Goal: Task Accomplishment & Management: Complete application form

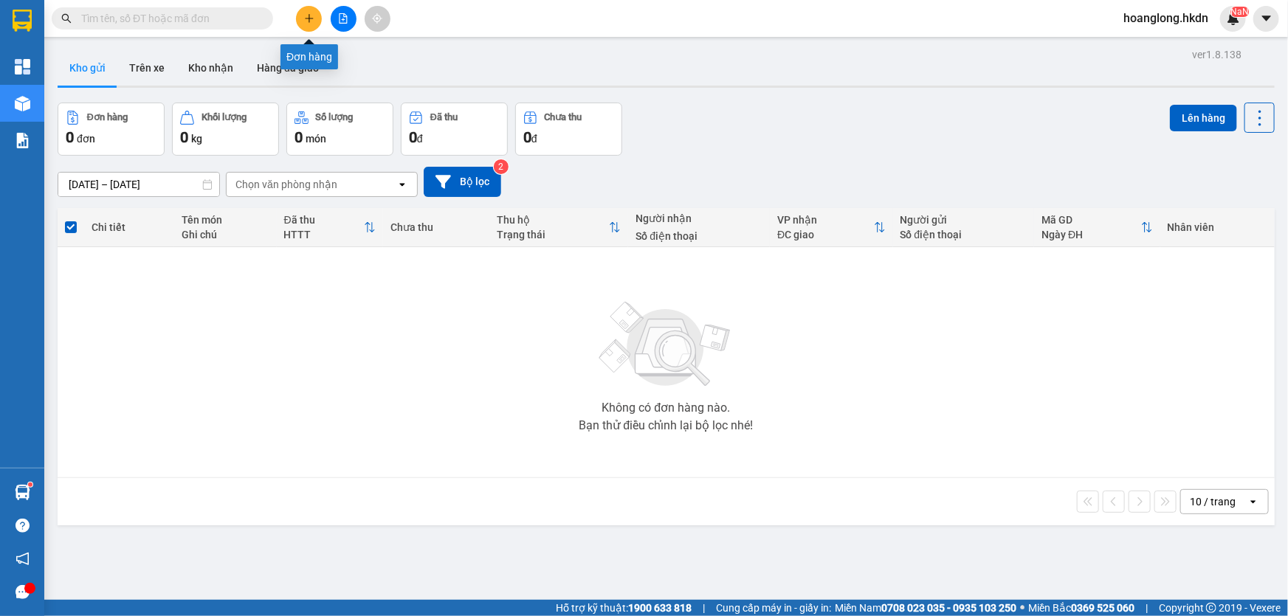
click at [318, 13] on button at bounding box center [309, 19] width 26 height 26
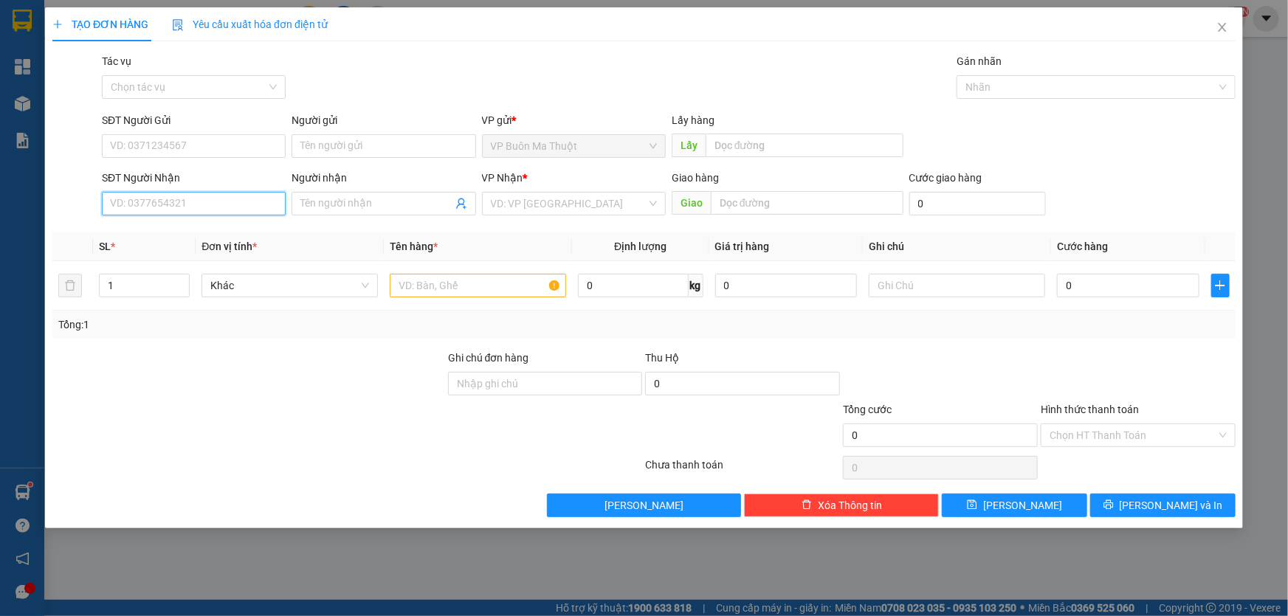
click at [258, 194] on input "SĐT Người Nhận" at bounding box center [194, 204] width 184 height 24
type input "0376768342"
click at [273, 243] on div "0376768342 - anh nhật" at bounding box center [194, 235] width 184 height 24
type input "anh nhật"
type input "30.000"
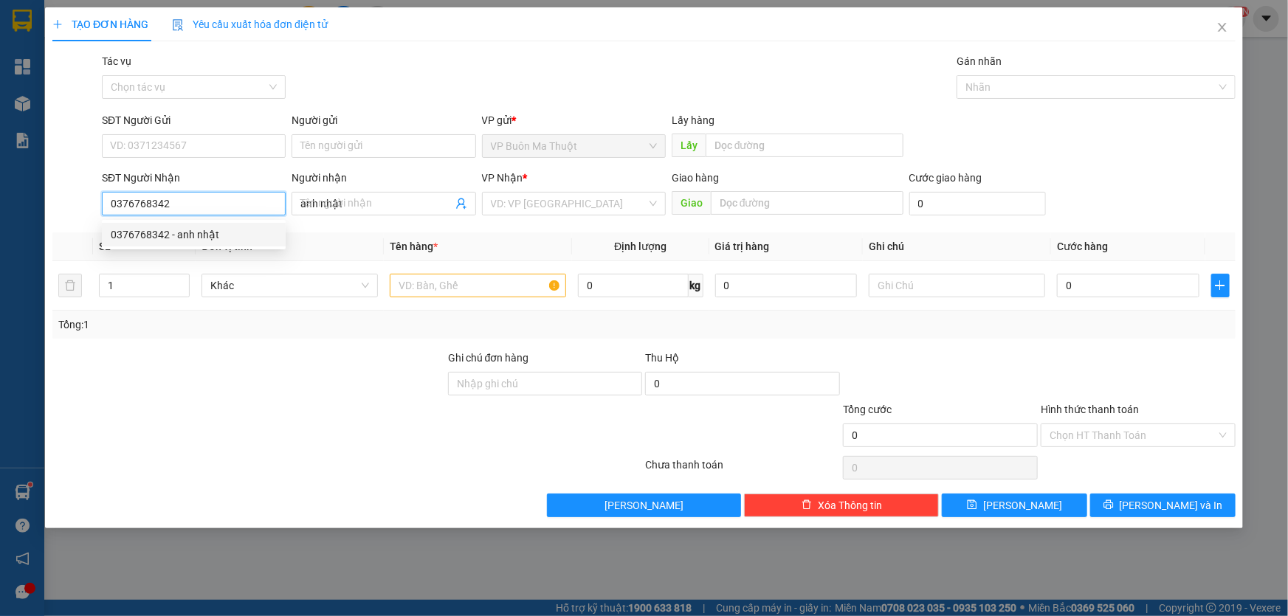
type input "30.000"
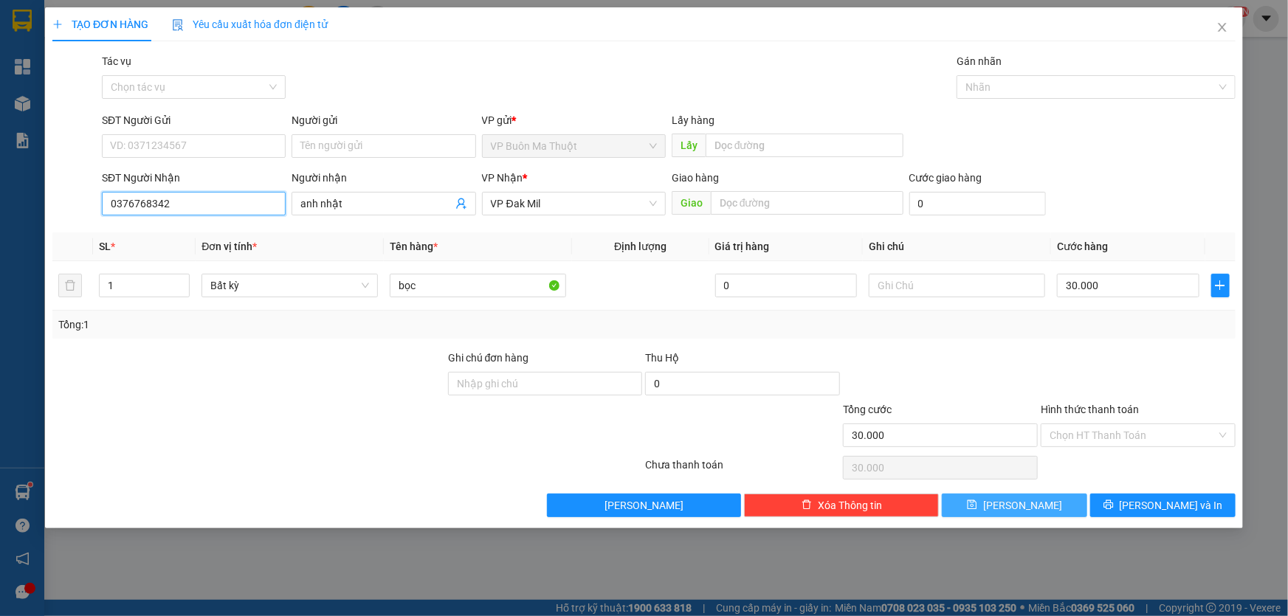
type input "0376768342"
click at [996, 509] on button "[PERSON_NAME]" at bounding box center [1014, 506] width 145 height 24
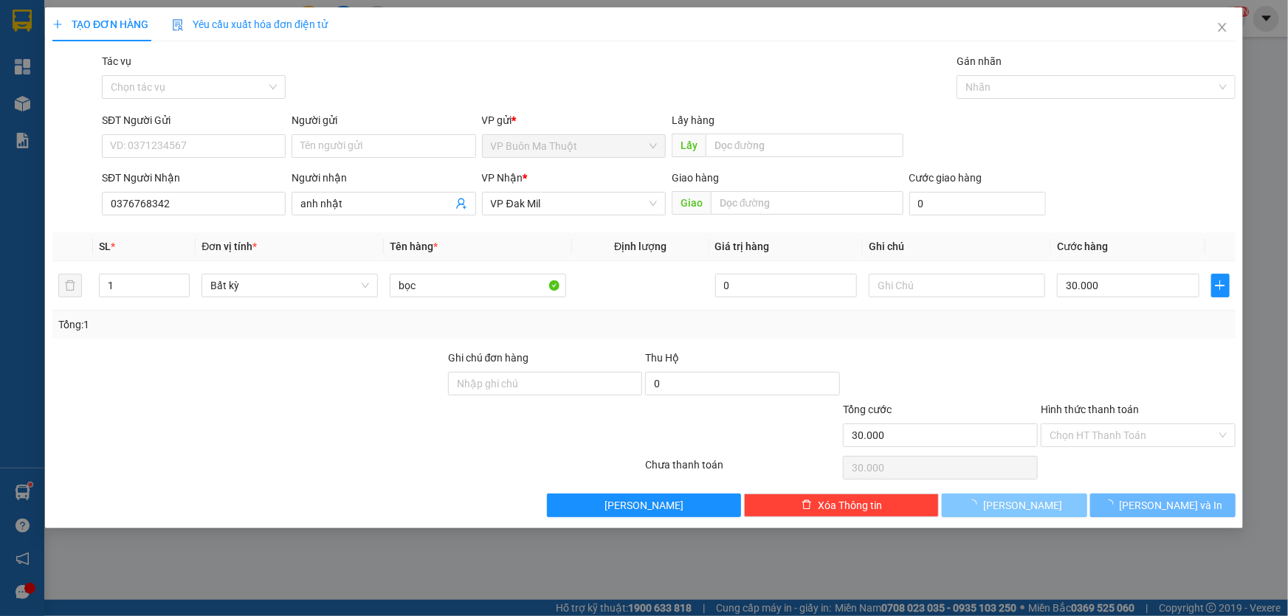
type input "0"
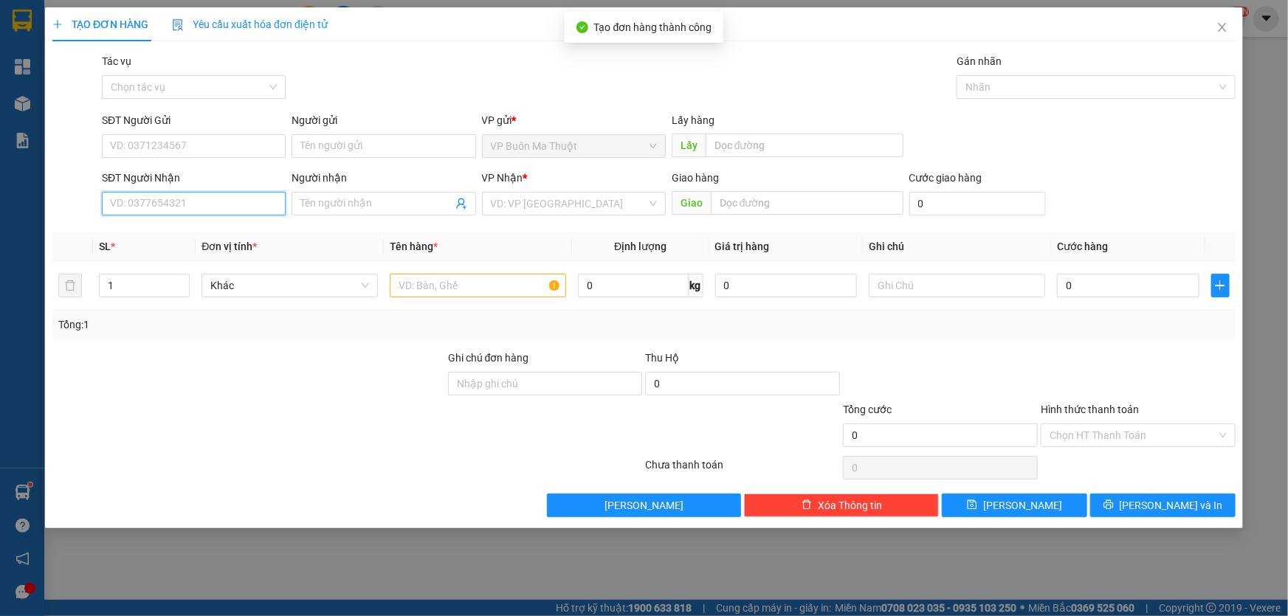
click at [233, 203] on input "SĐT Người Nhận" at bounding box center [194, 204] width 184 height 24
type input "0817684848"
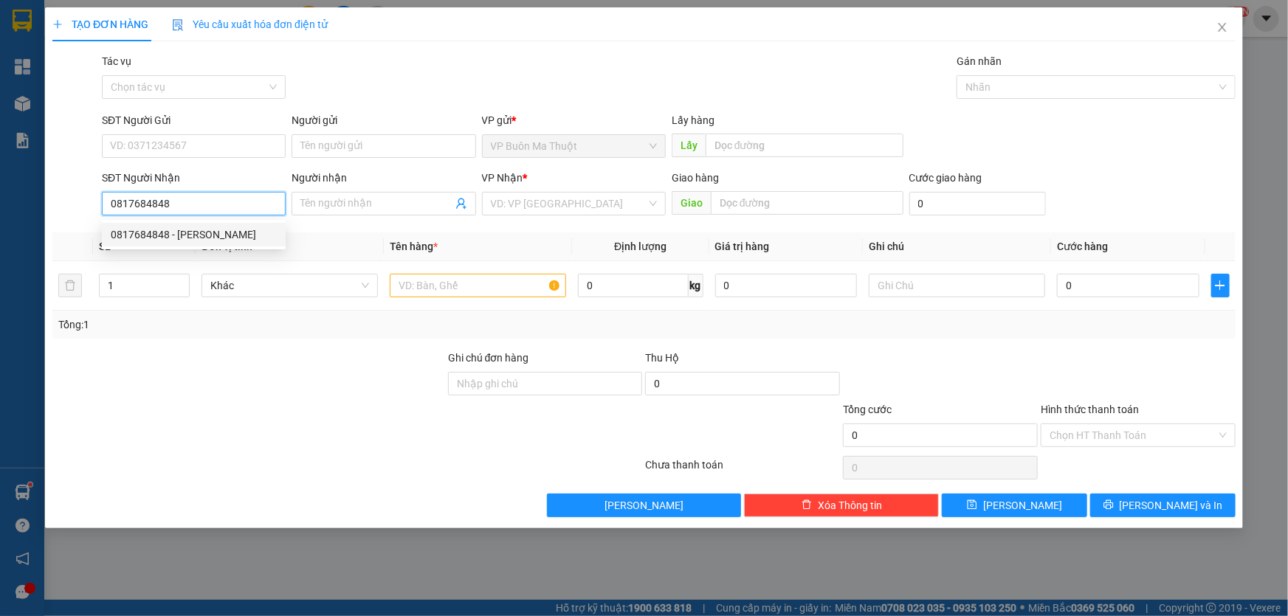
click at [229, 242] on div "0817684848 - [PERSON_NAME]" at bounding box center [194, 235] width 166 height 16
type input "[PERSON_NAME]"
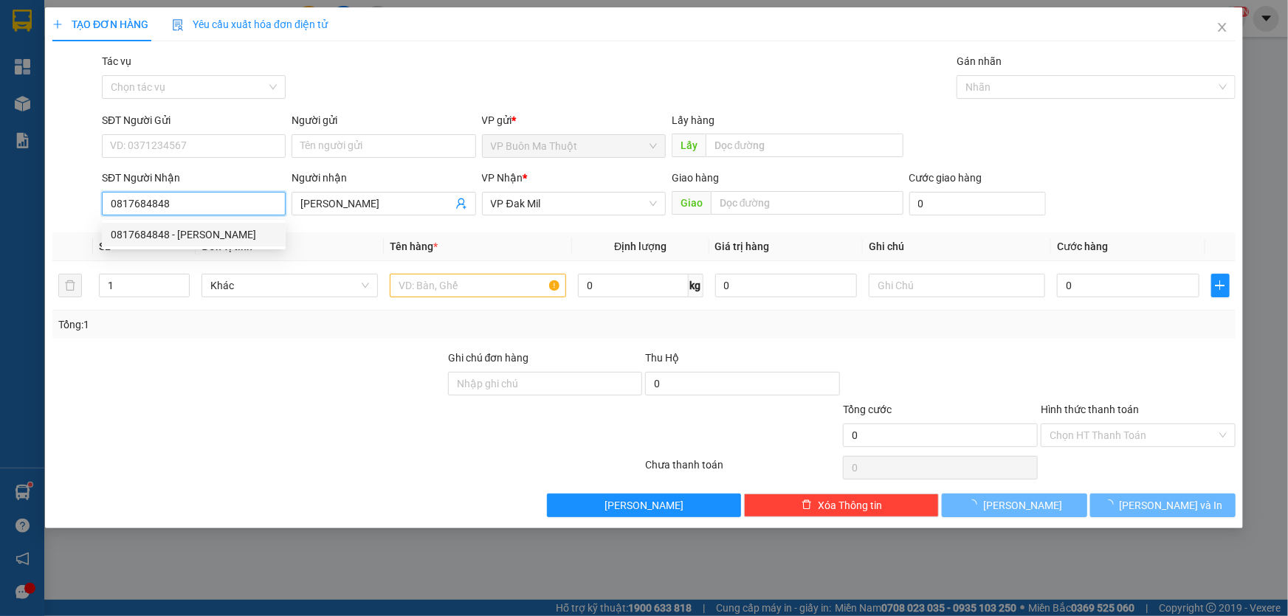
type input "80.000"
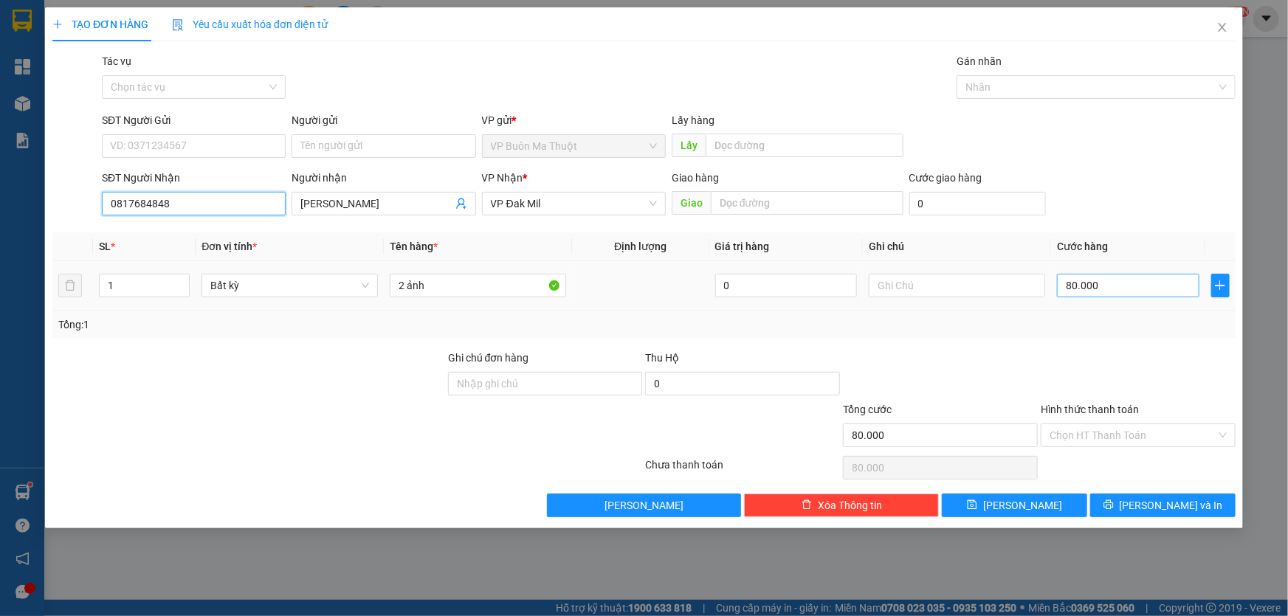
type input "0817684848"
click at [1132, 285] on input "80.000" at bounding box center [1128, 286] width 142 height 24
type input "5"
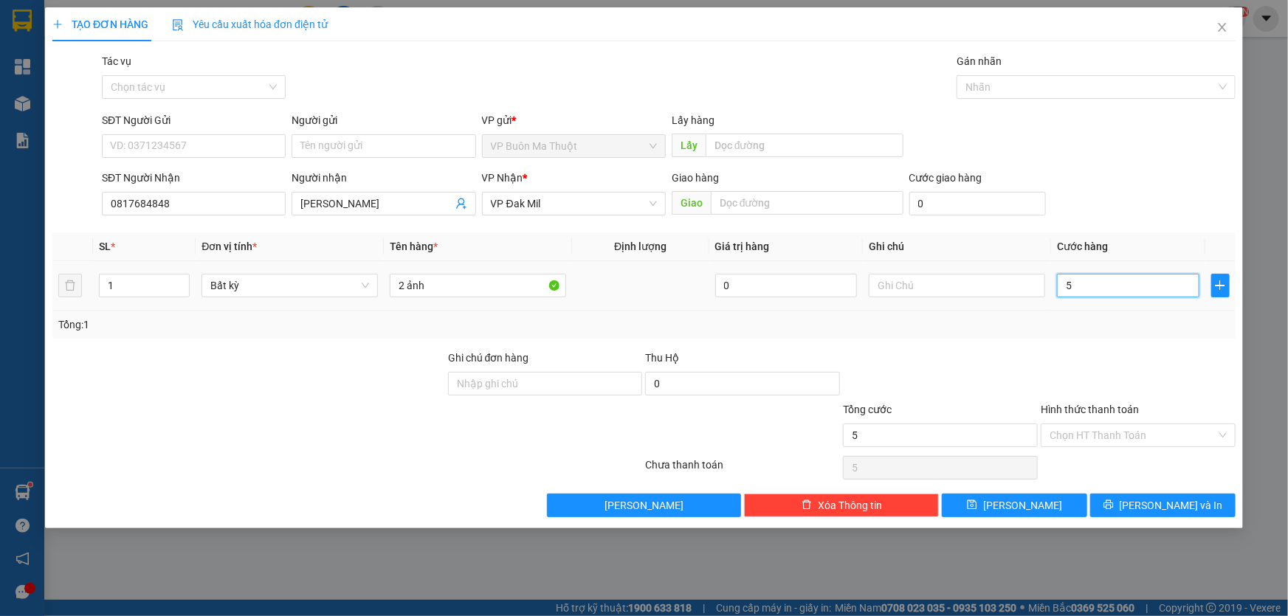
type input "50"
type input "500"
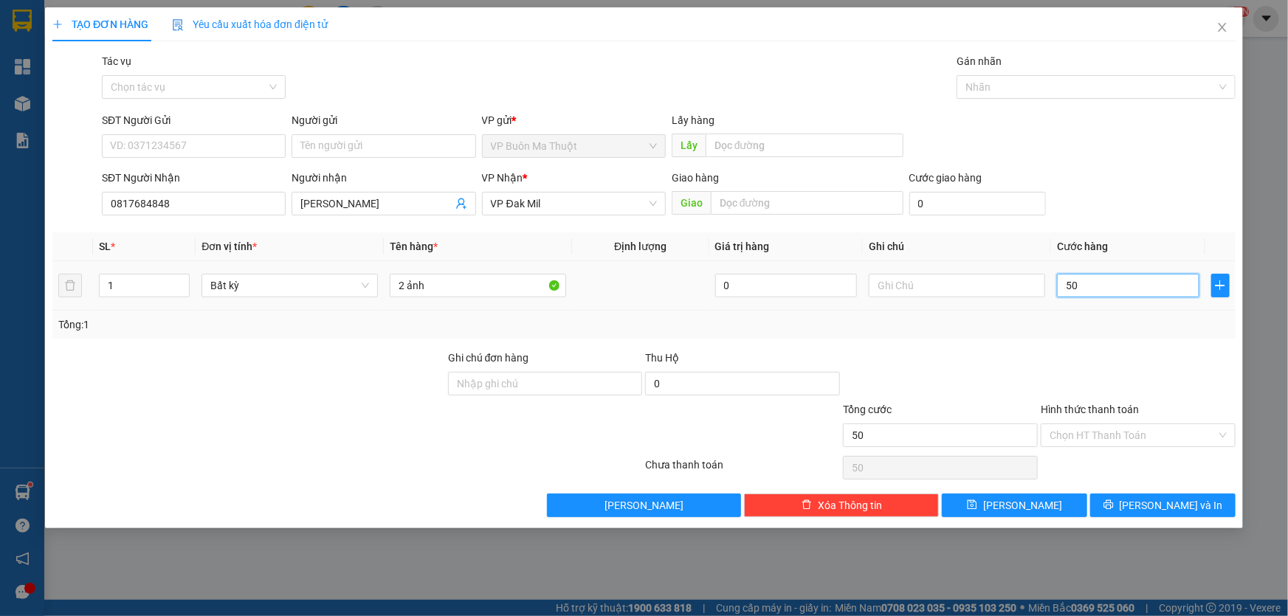
type input "500"
type input "5.000"
type input "50.000"
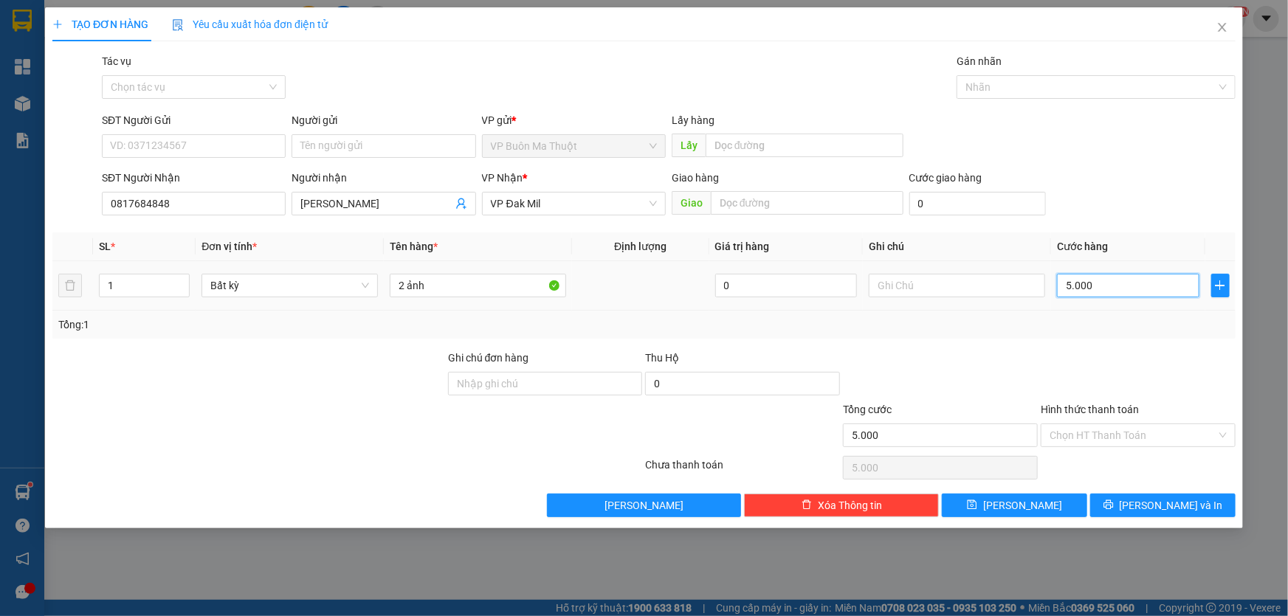
type input "50.000"
click at [1037, 501] on button "[PERSON_NAME]" at bounding box center [1014, 506] width 145 height 24
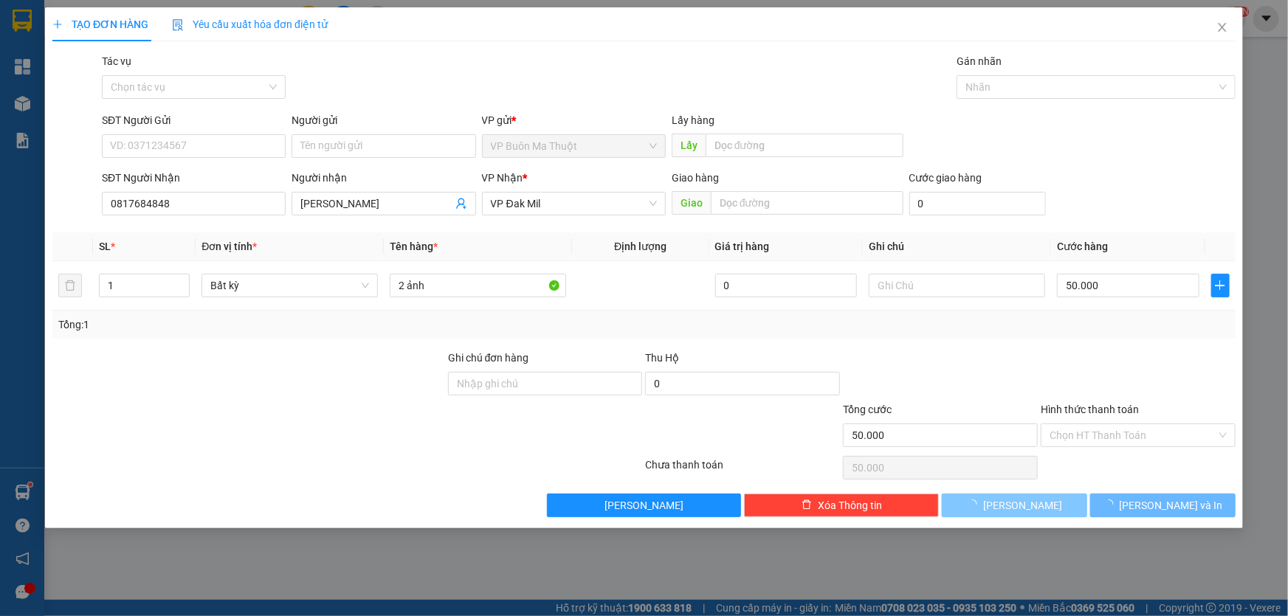
type input "0"
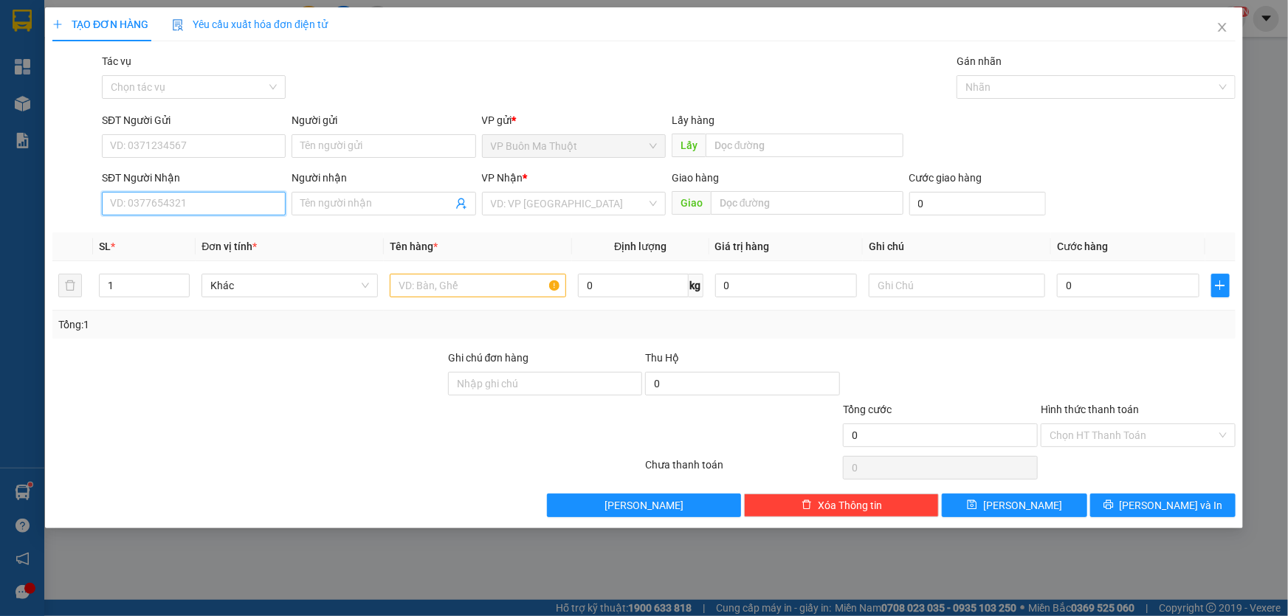
click at [260, 212] on input "SĐT Người Nhận" at bounding box center [194, 204] width 184 height 24
type input "0983846127"
click at [514, 210] on input "search" at bounding box center [569, 204] width 156 height 22
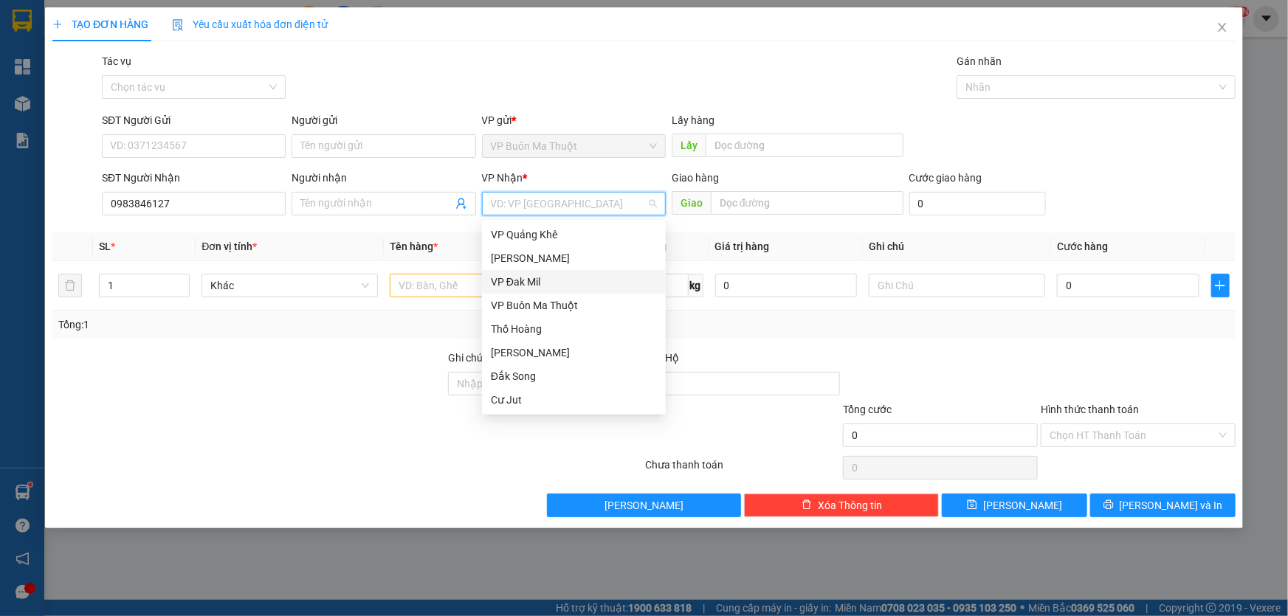
drag, startPoint x: 509, startPoint y: 282, endPoint x: 432, endPoint y: 287, distance: 76.9
click at [509, 283] on div "VP Đak Mil" at bounding box center [574, 282] width 166 height 16
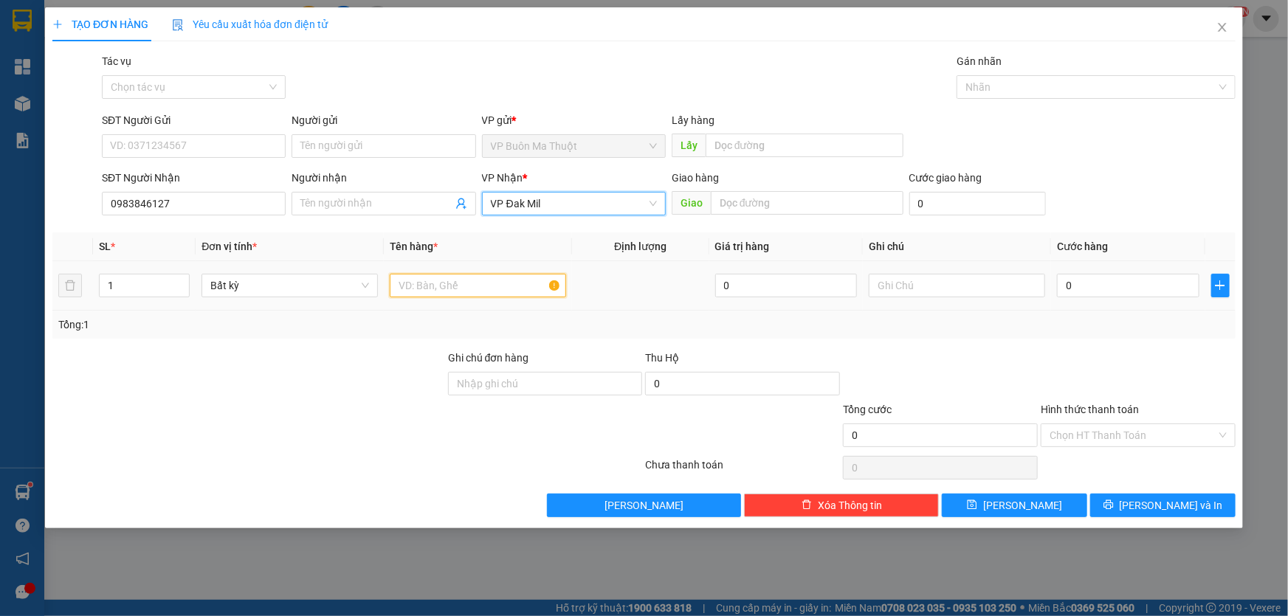
click at [432, 287] on input "text" at bounding box center [478, 286] width 176 height 24
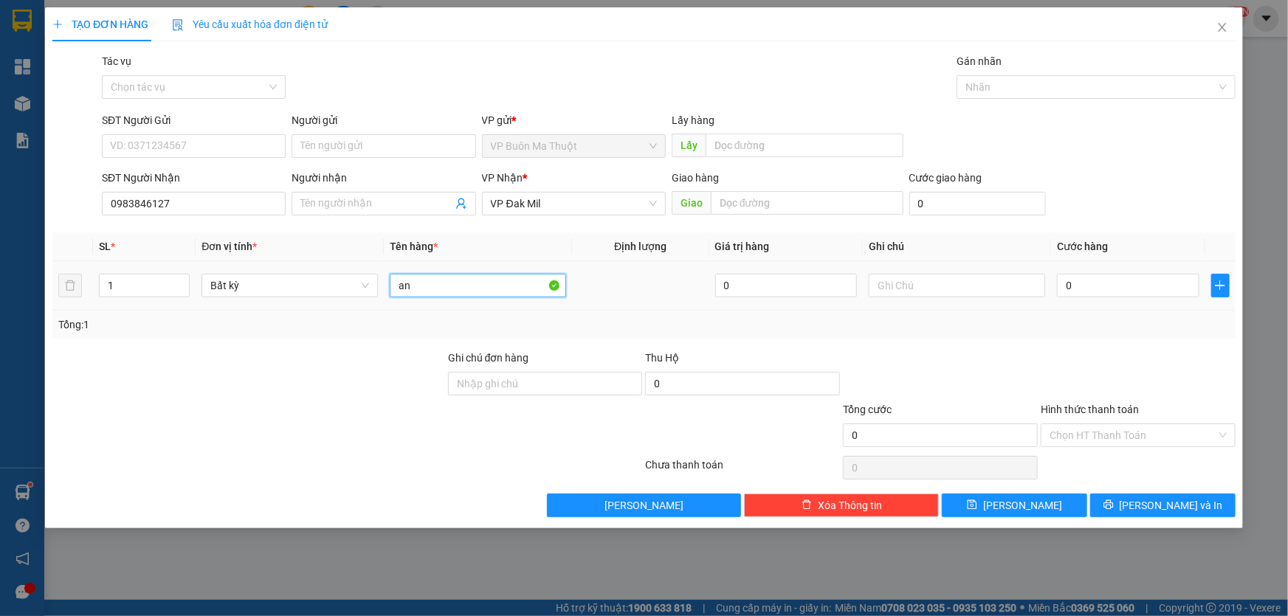
type input "a"
type input "ảnh"
click at [1172, 293] on input "0" at bounding box center [1128, 286] width 142 height 24
type input "5"
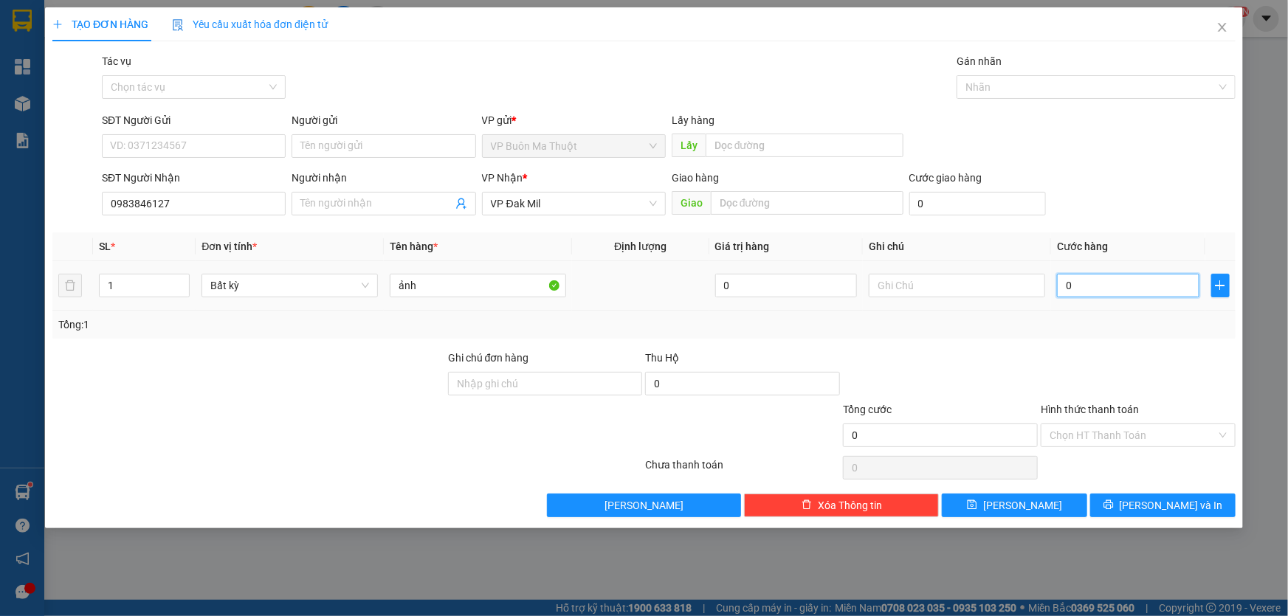
type input "5"
type input "50"
type input "500"
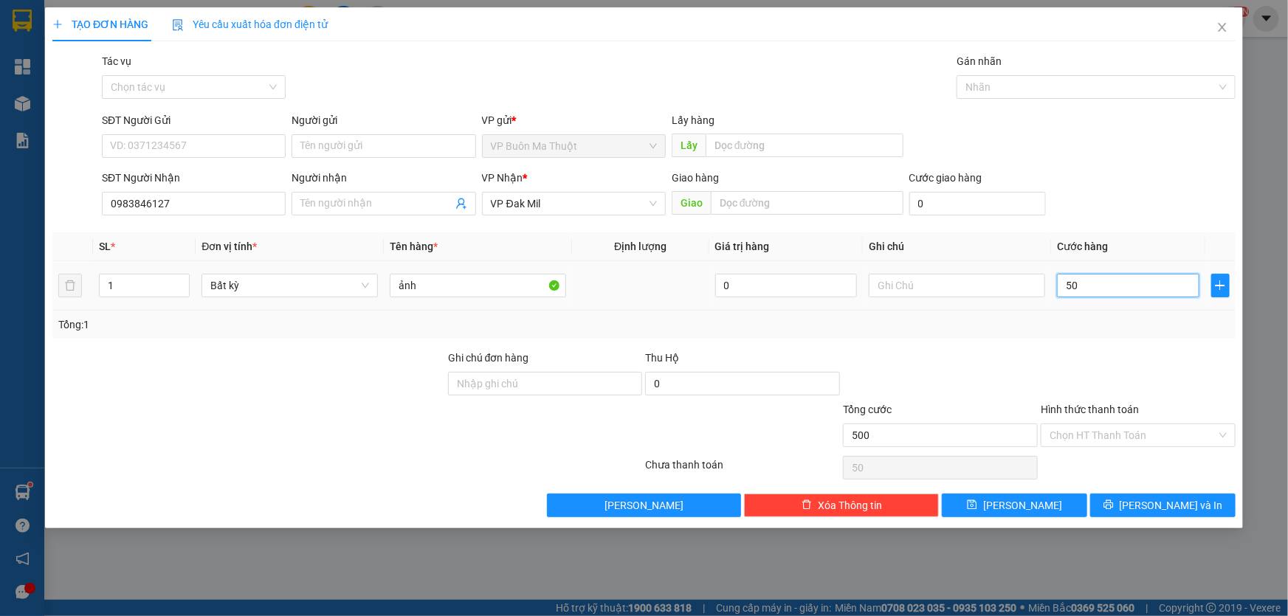
type input "500"
type input "5.000"
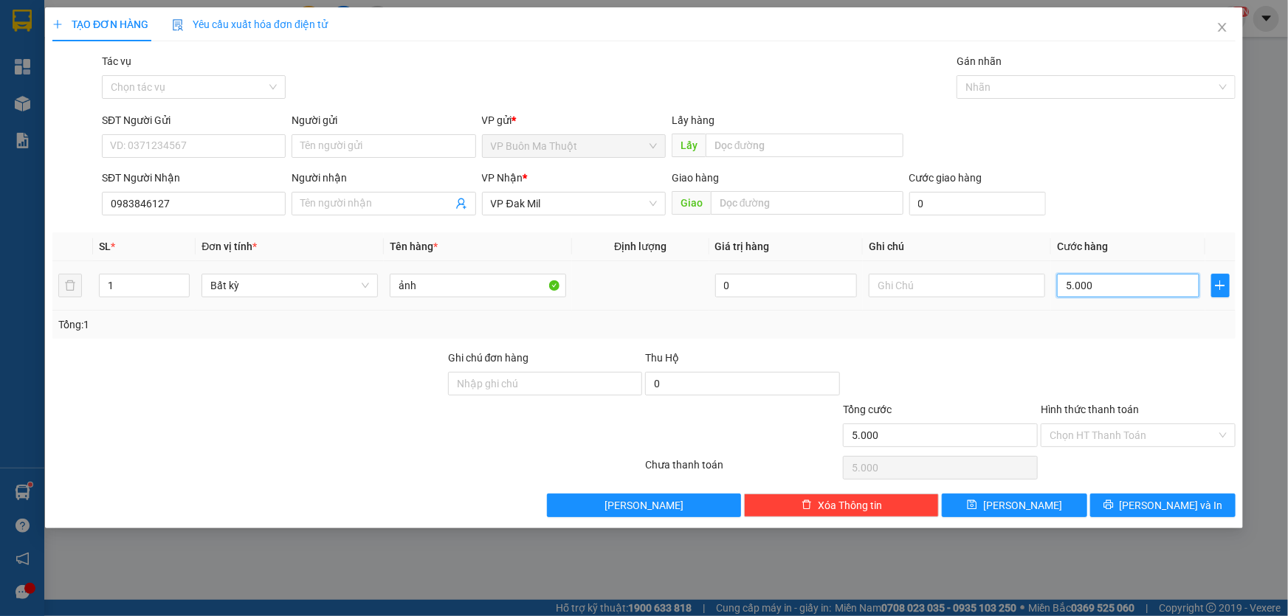
type input "50.000"
click at [1015, 517] on button "[PERSON_NAME]" at bounding box center [1014, 506] width 145 height 24
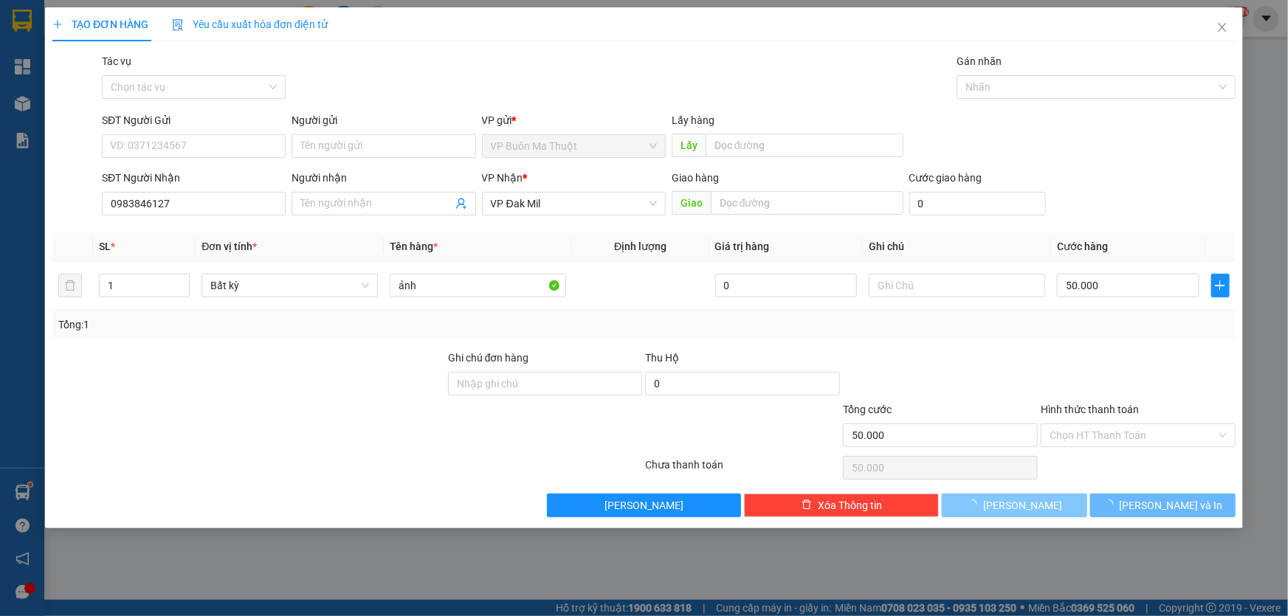
type input "0"
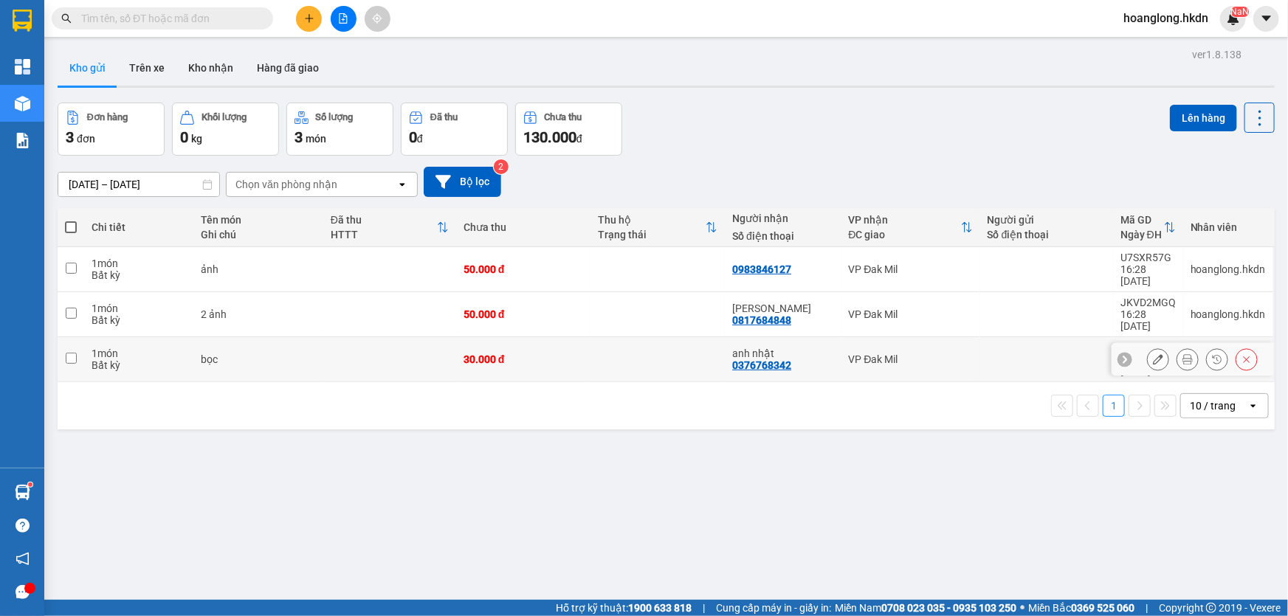
click at [583, 337] on td "30.000 đ" at bounding box center [523, 359] width 134 height 45
checkbox input "true"
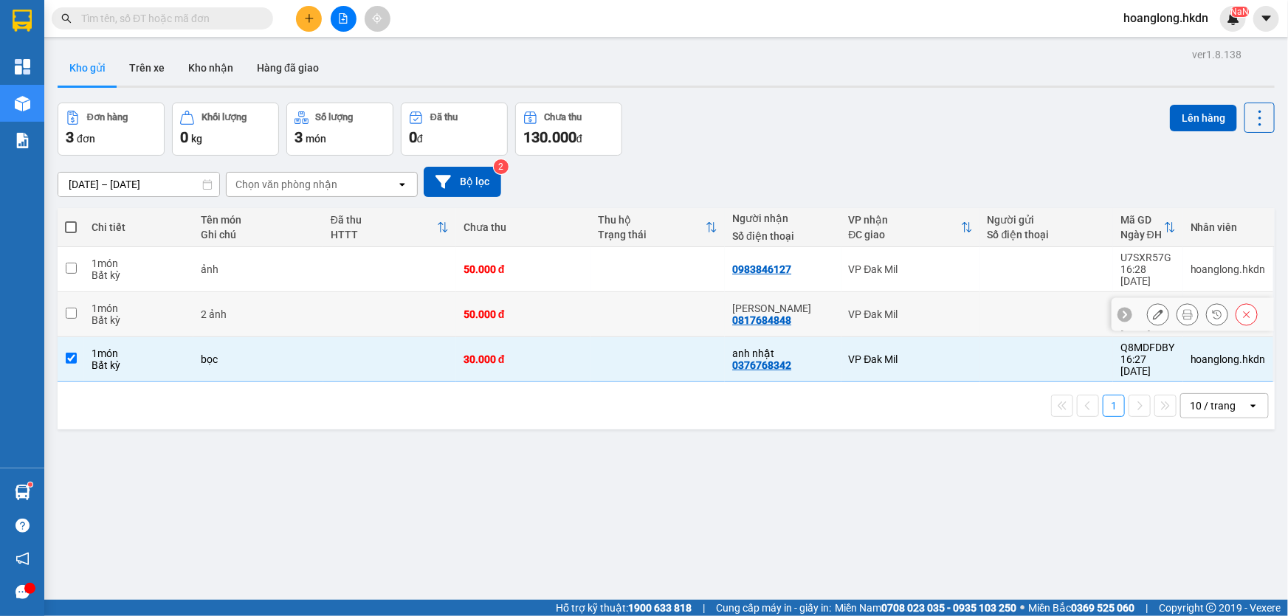
drag, startPoint x: 596, startPoint y: 305, endPoint x: 616, endPoint y: 286, distance: 28.2
click at [597, 305] on td at bounding box center [657, 314] width 134 height 45
checkbox input "true"
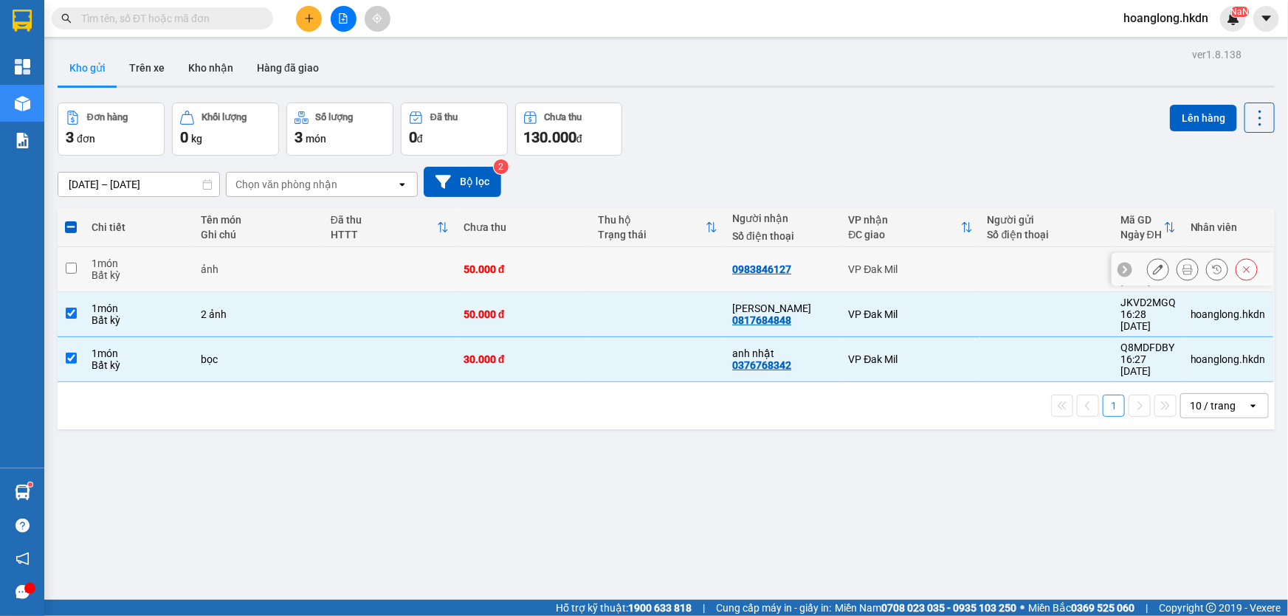
drag, startPoint x: 622, startPoint y: 279, endPoint x: 671, endPoint y: 264, distance: 51.6
click at [623, 277] on td at bounding box center [657, 269] width 134 height 45
checkbox input "true"
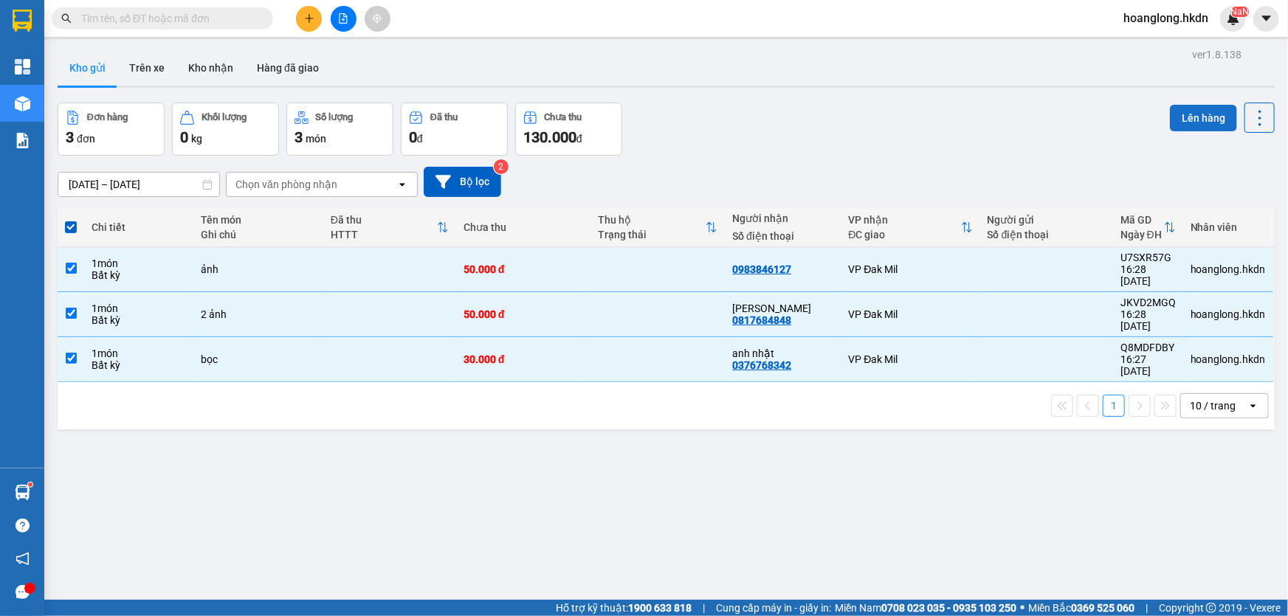
click at [1194, 117] on button "Lên hàng" at bounding box center [1203, 118] width 67 height 27
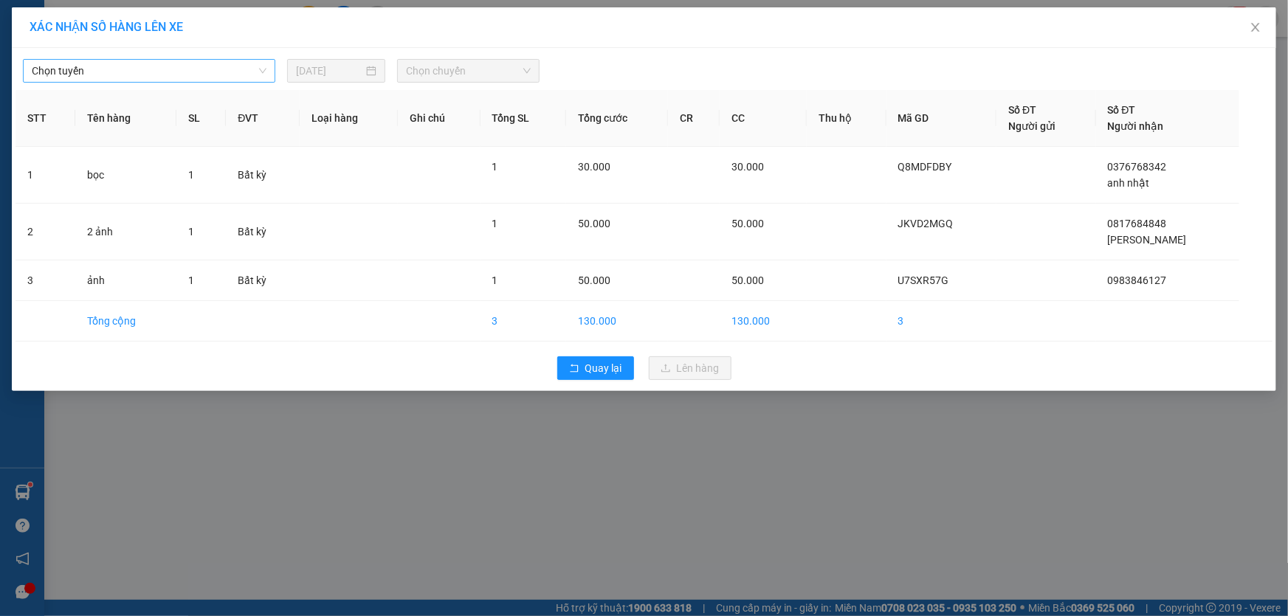
click at [215, 64] on span "Chọn tuyến" at bounding box center [149, 71] width 235 height 22
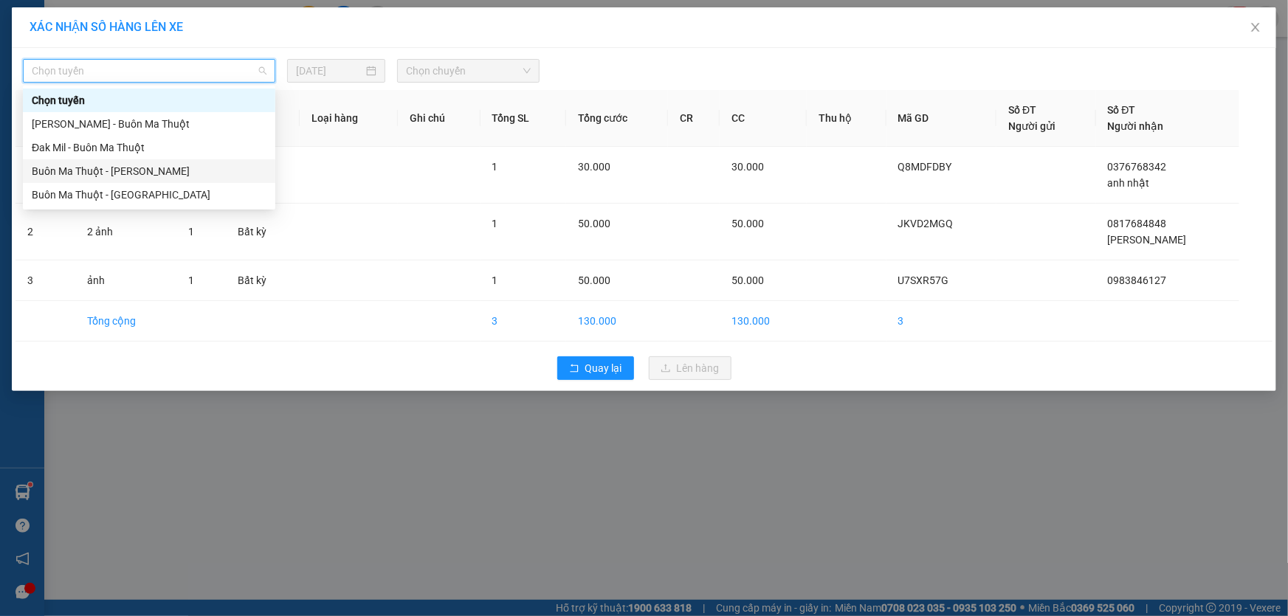
click at [191, 171] on div "Buôn Ma Thuột - [PERSON_NAME]" at bounding box center [149, 171] width 235 height 16
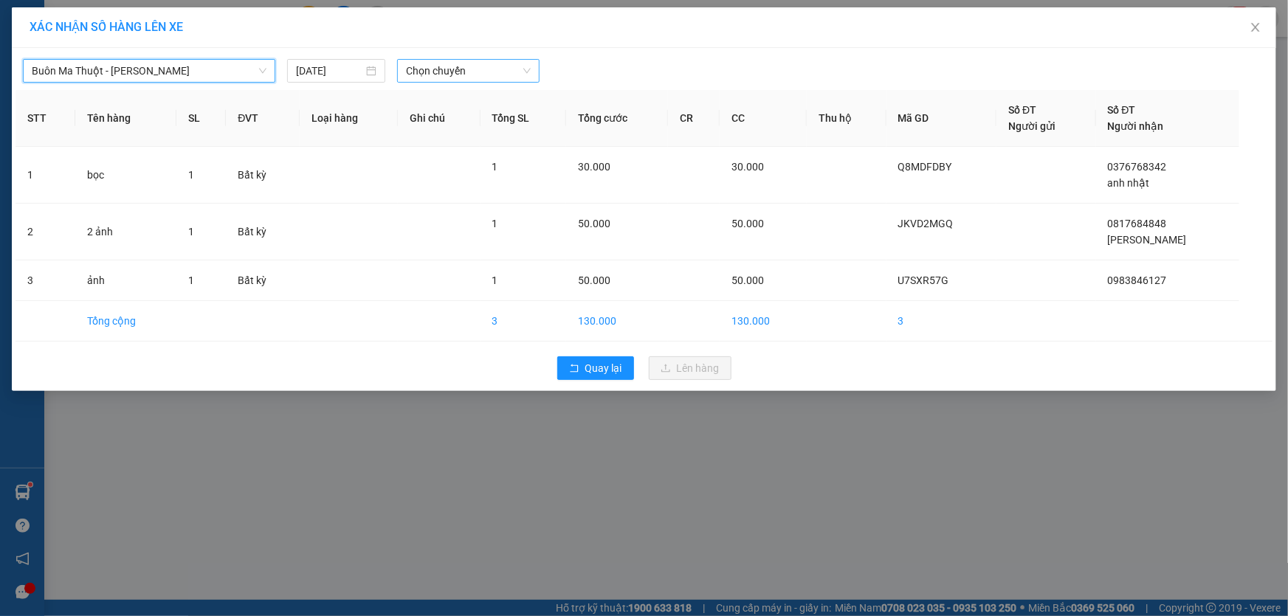
click at [480, 74] on span "Chọn chuyến" at bounding box center [468, 71] width 125 height 22
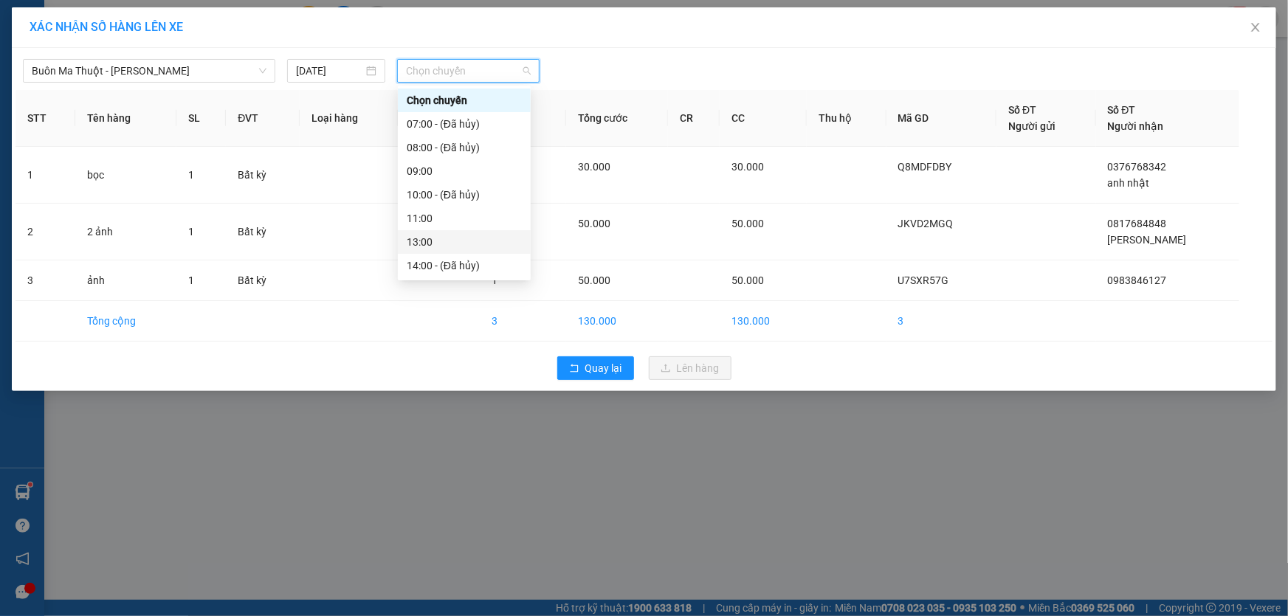
scroll to position [118, 0]
click at [440, 215] on div "17:00" at bounding box center [464, 218] width 115 height 16
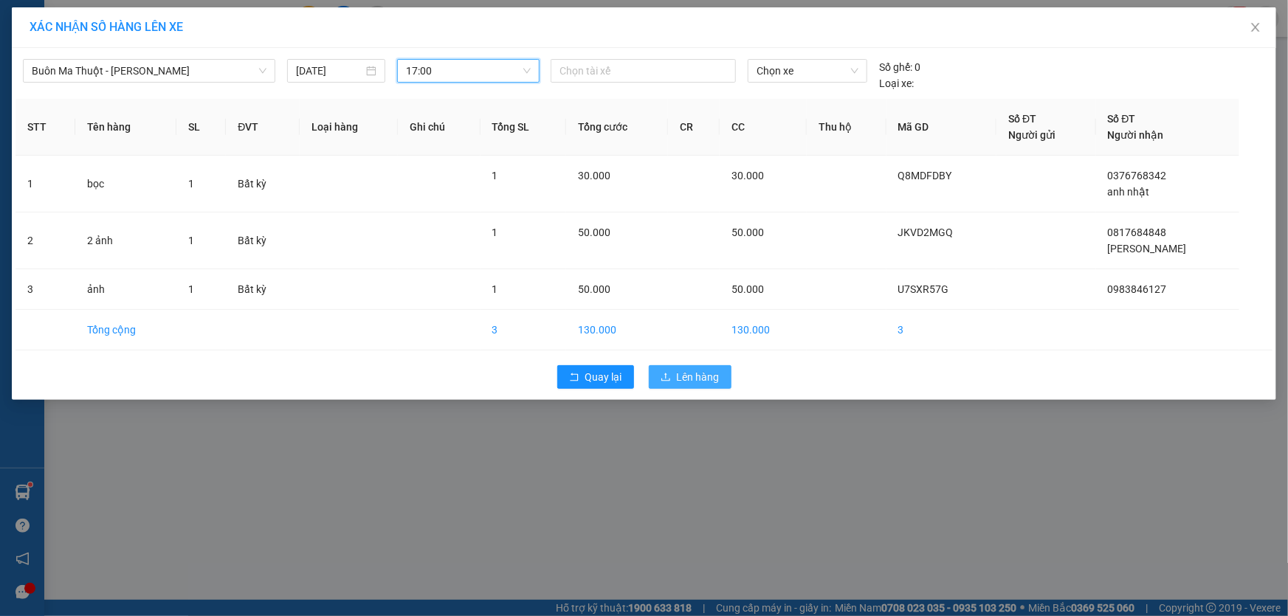
click at [673, 373] on button "Lên hàng" at bounding box center [690, 377] width 83 height 24
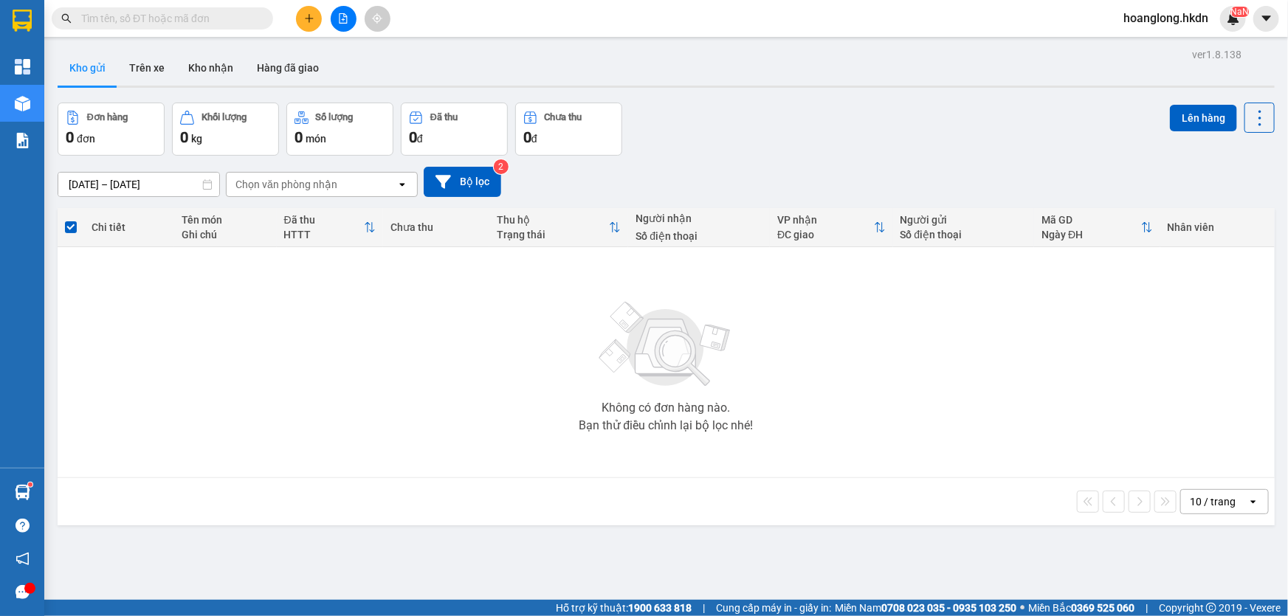
click at [305, 26] on button at bounding box center [309, 19] width 26 height 26
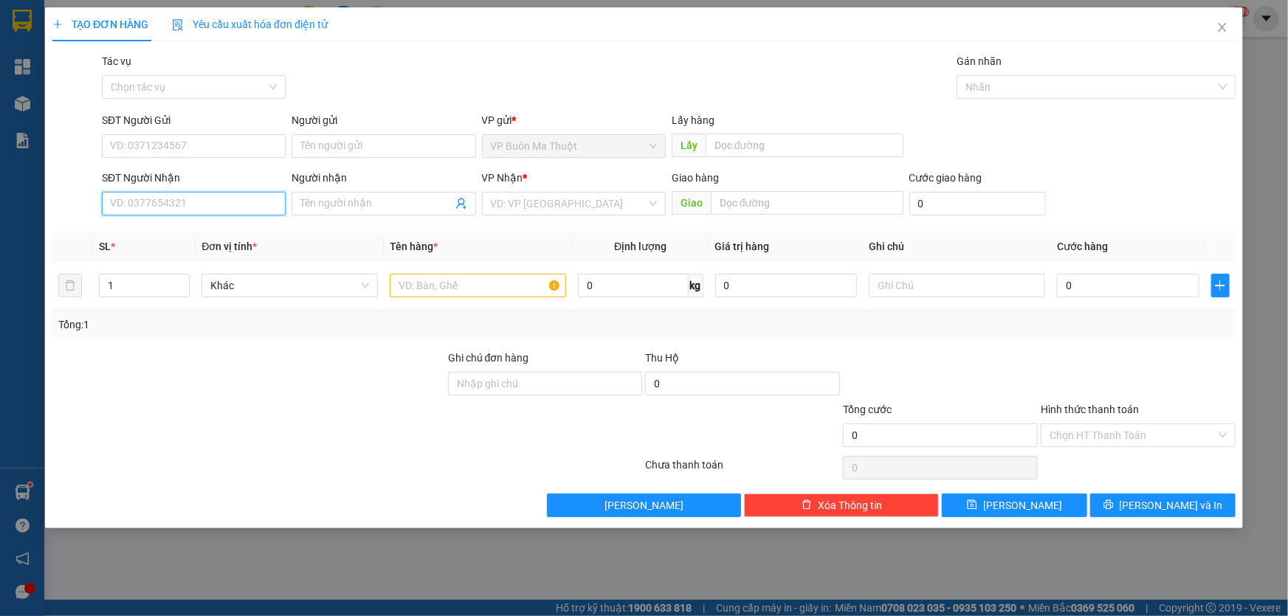
click at [192, 209] on input "SĐT Người Nhận" at bounding box center [194, 204] width 184 height 24
type input "0385544556"
click at [547, 207] on input "search" at bounding box center [569, 204] width 156 height 22
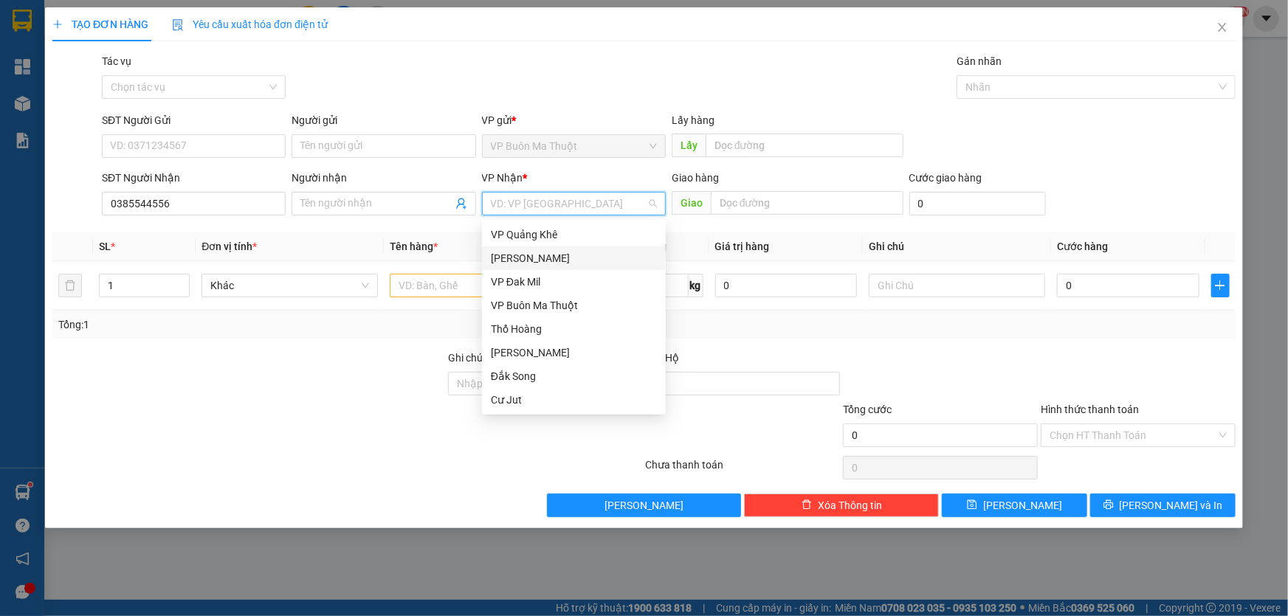
click at [521, 263] on div "[PERSON_NAME]" at bounding box center [574, 258] width 166 height 16
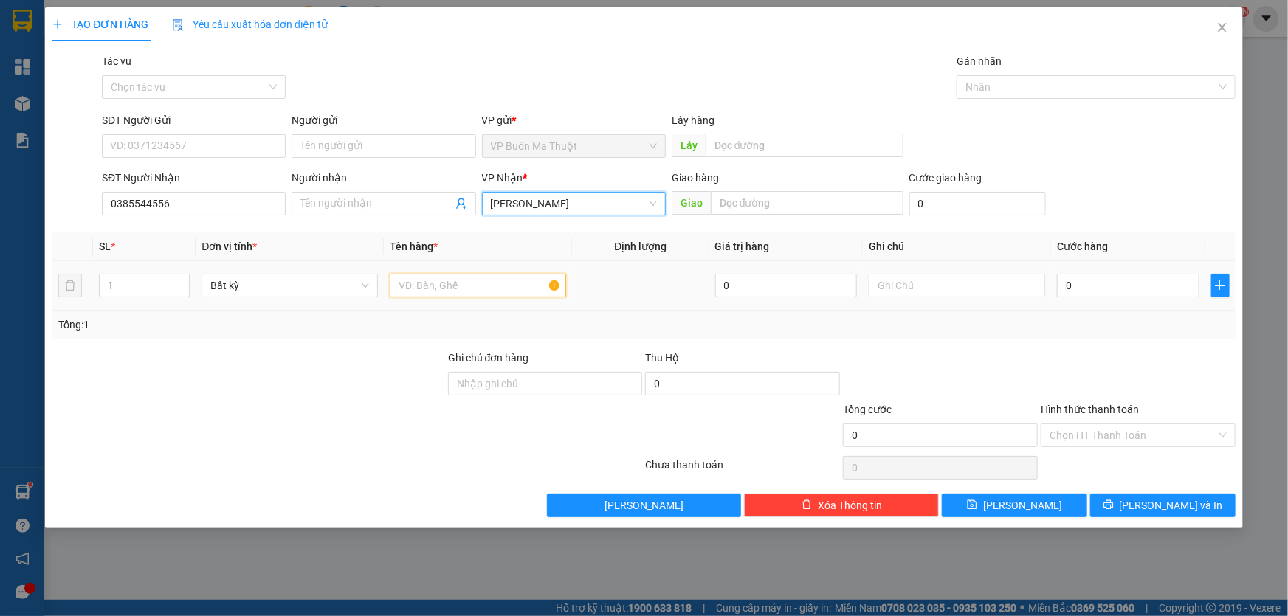
click at [438, 289] on input "text" at bounding box center [478, 286] width 176 height 24
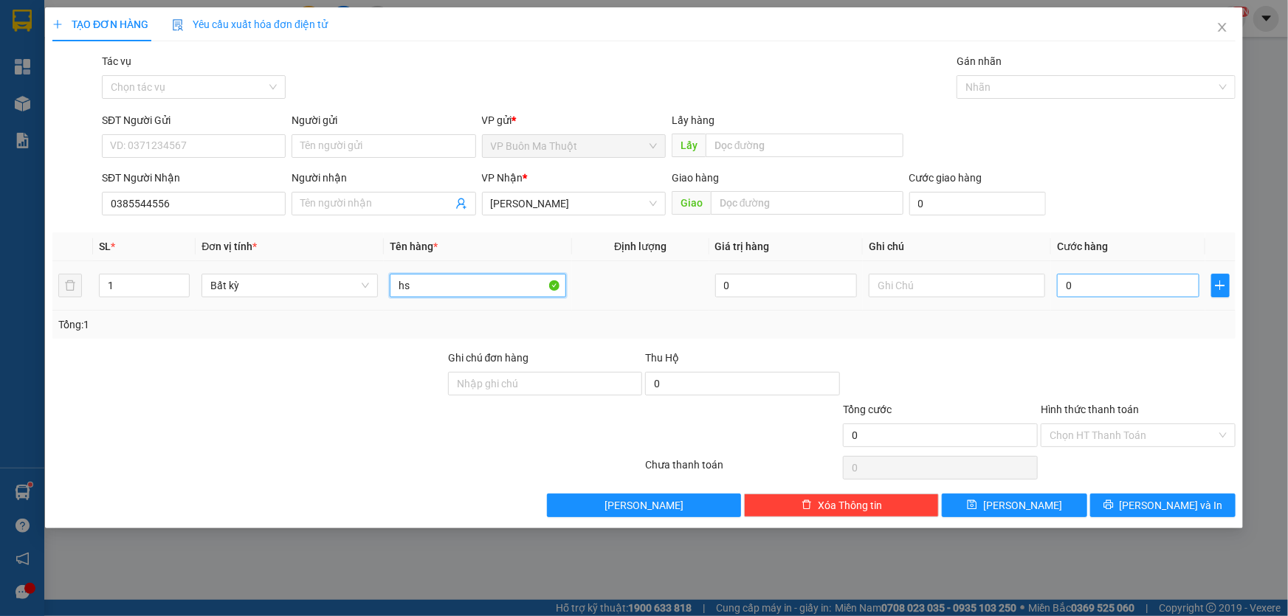
type input "hs"
click at [1116, 290] on input "0" at bounding box center [1128, 286] width 142 height 24
type input "3"
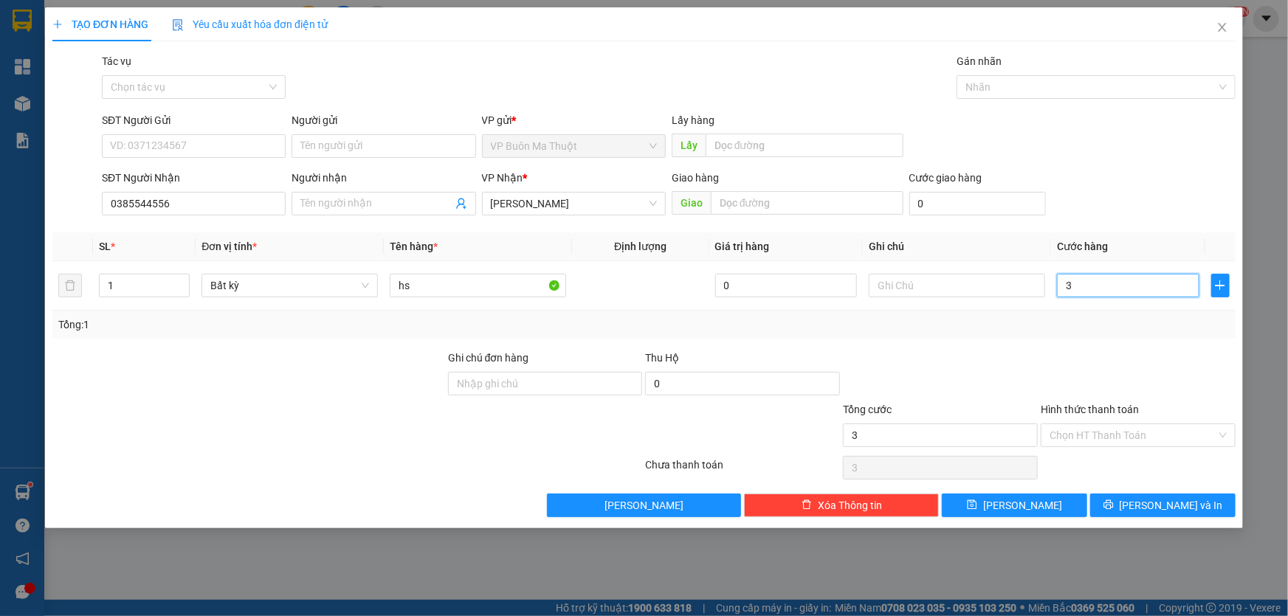
type input "30"
type input "300"
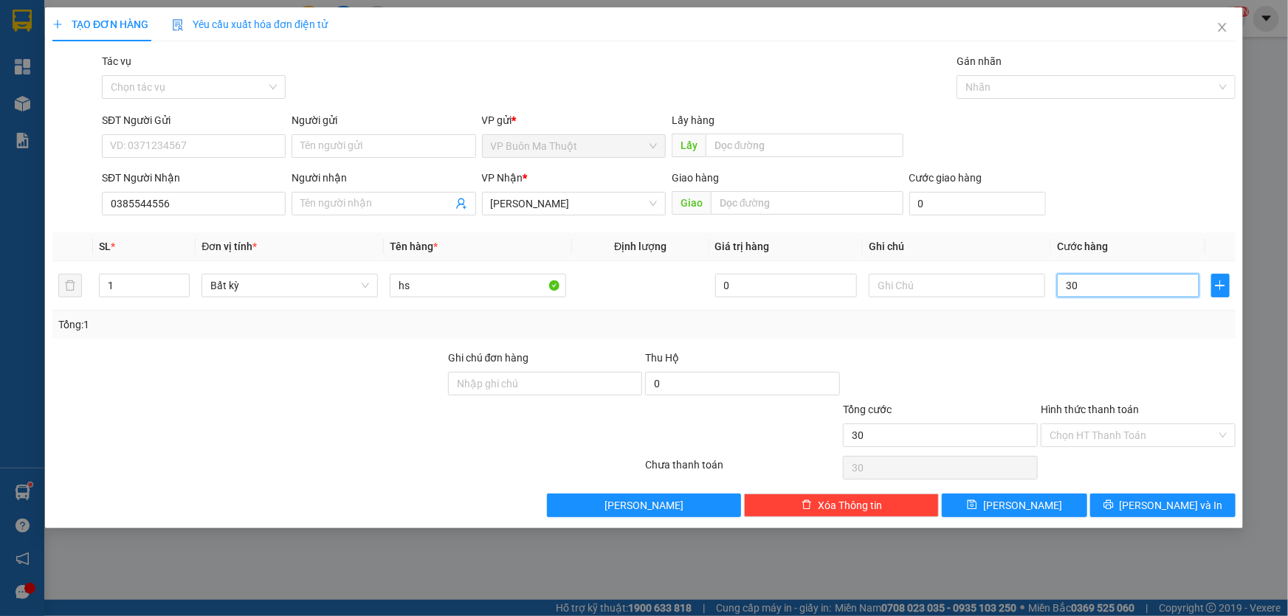
type input "300"
type input "3.000"
type input "30.000"
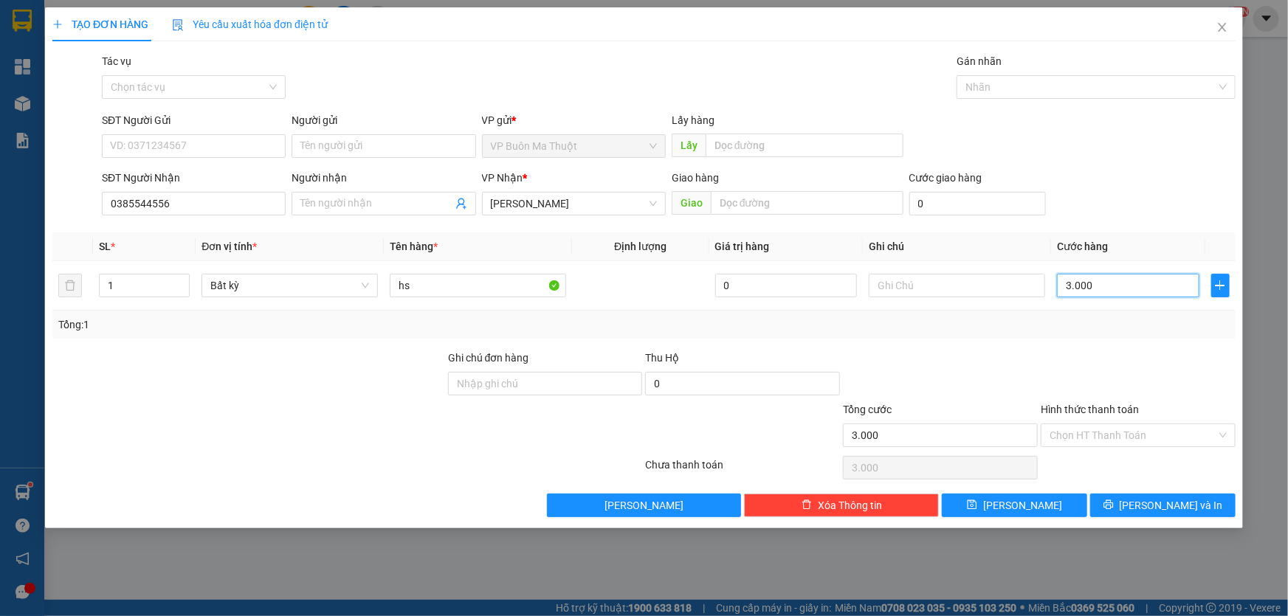
type input "30.000"
click at [1028, 498] on span "[PERSON_NAME]" at bounding box center [1022, 505] width 79 height 16
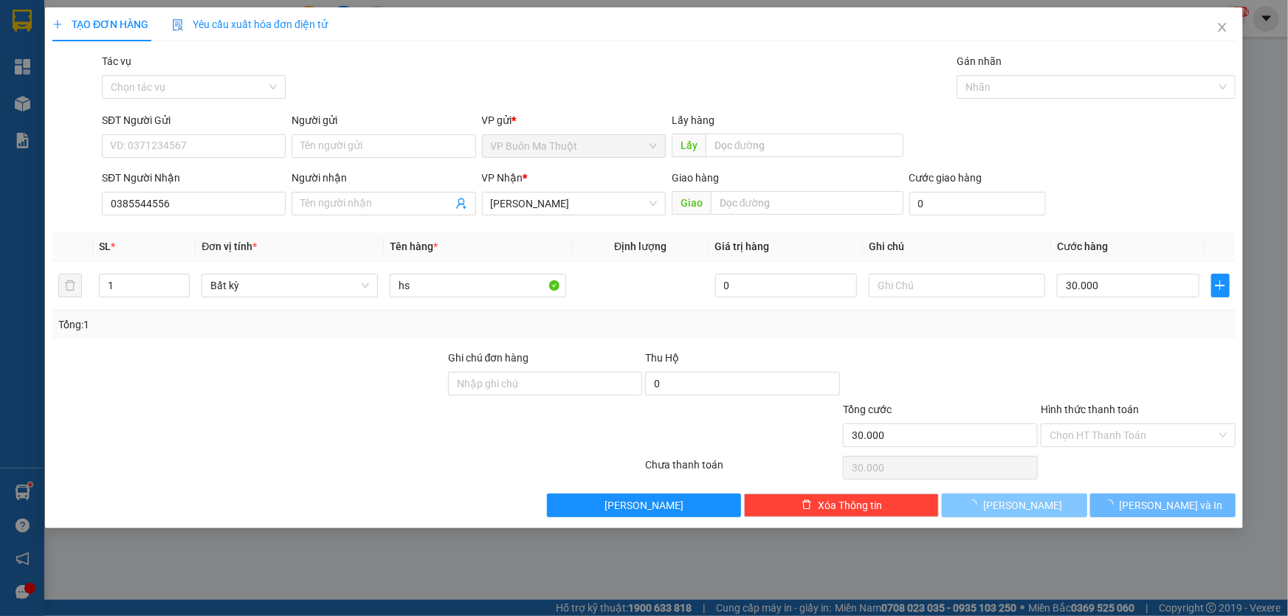
type input "0"
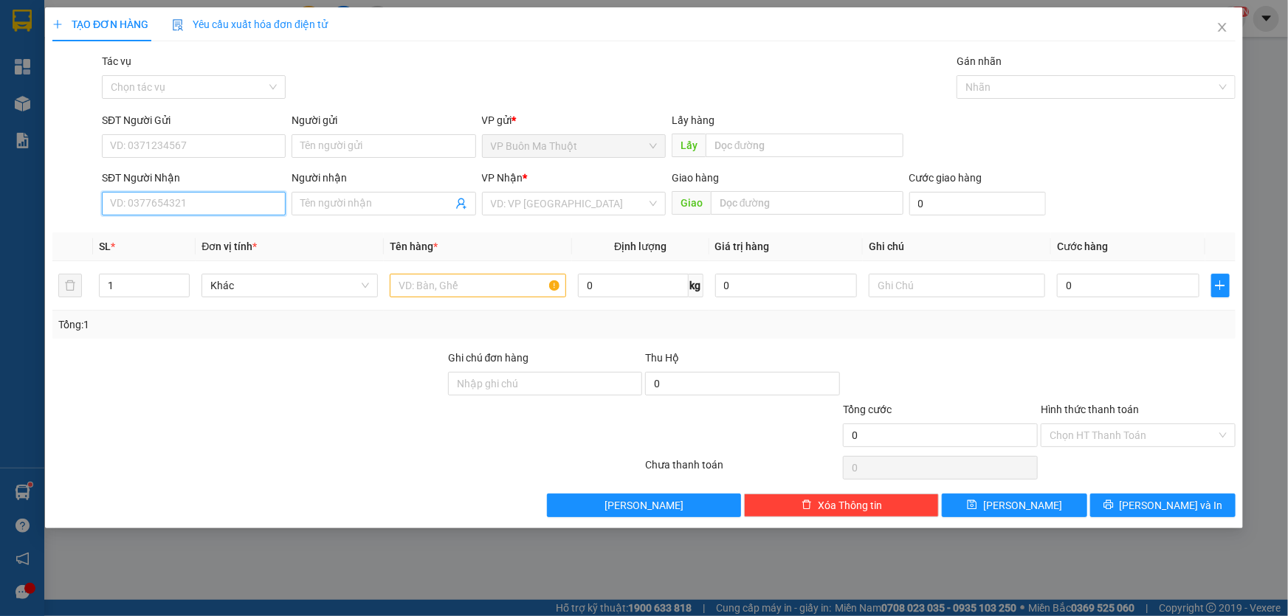
click at [241, 204] on input "SĐT Người Nhận" at bounding box center [194, 204] width 184 height 24
type input "0935078448"
click at [567, 209] on input "search" at bounding box center [569, 204] width 156 height 22
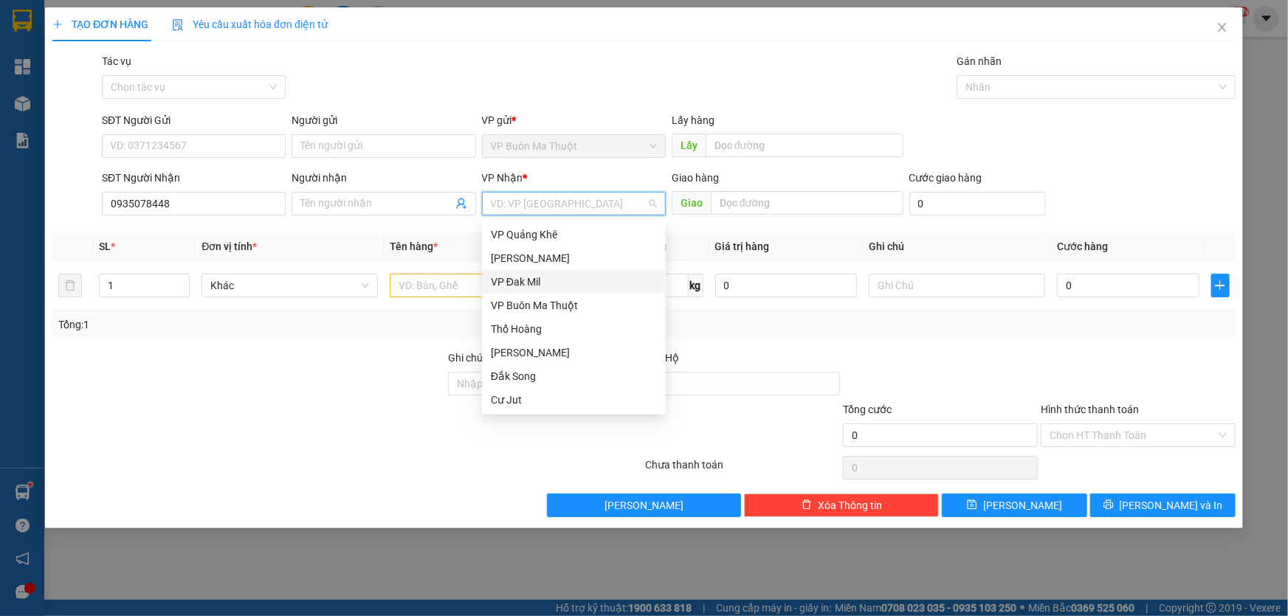
click at [541, 276] on div "VP Đak Mil" at bounding box center [574, 282] width 166 height 16
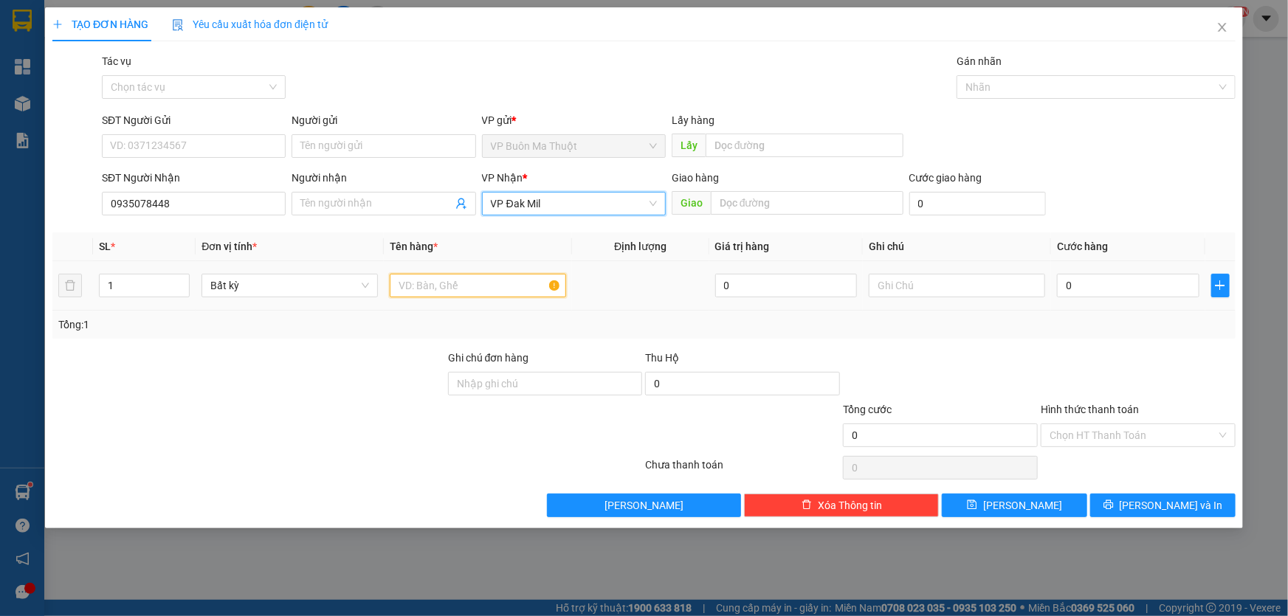
click at [491, 292] on input "text" at bounding box center [478, 286] width 176 height 24
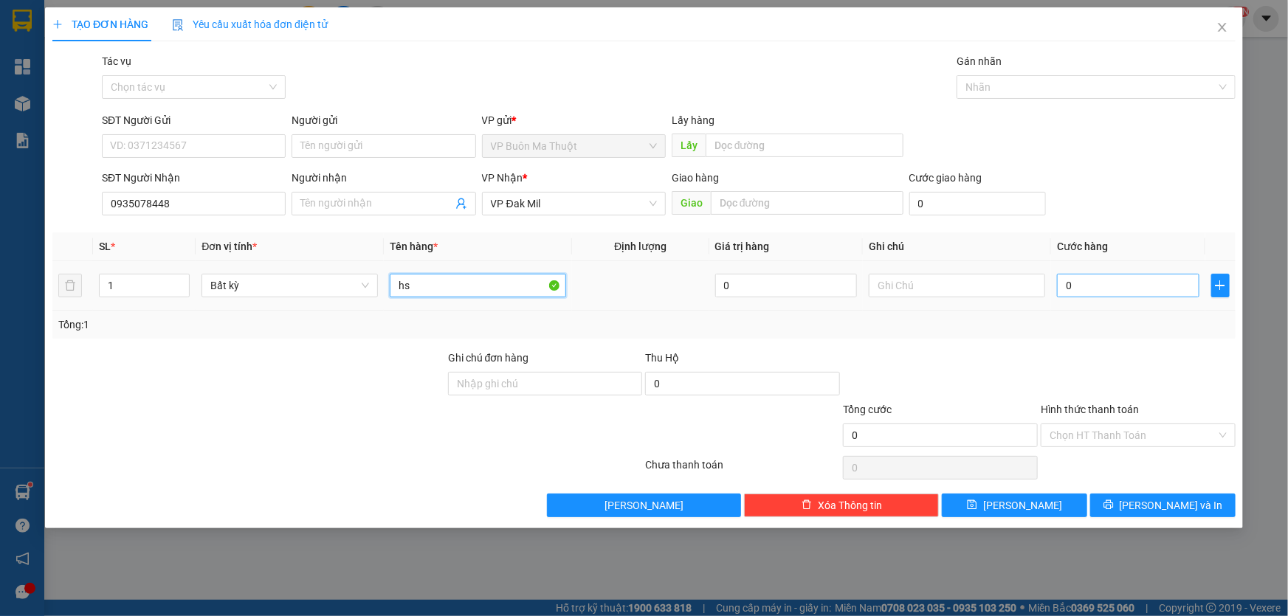
type input "hs"
click at [1144, 286] on input "0" at bounding box center [1128, 286] width 142 height 24
type input "3"
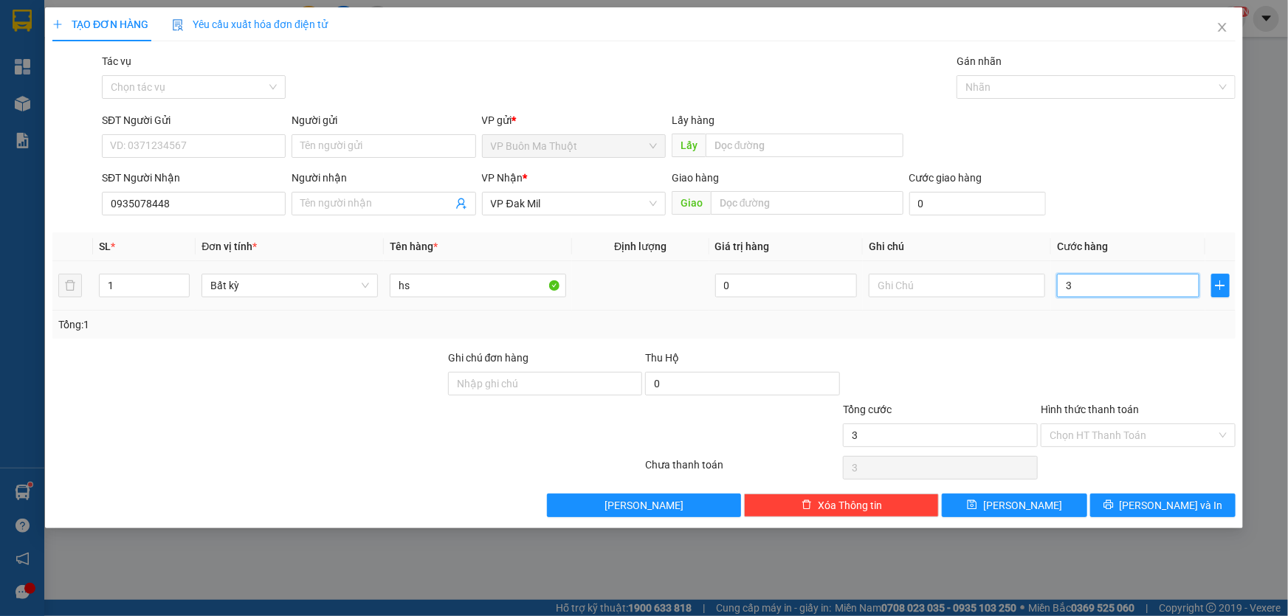
type input "30"
type input "300"
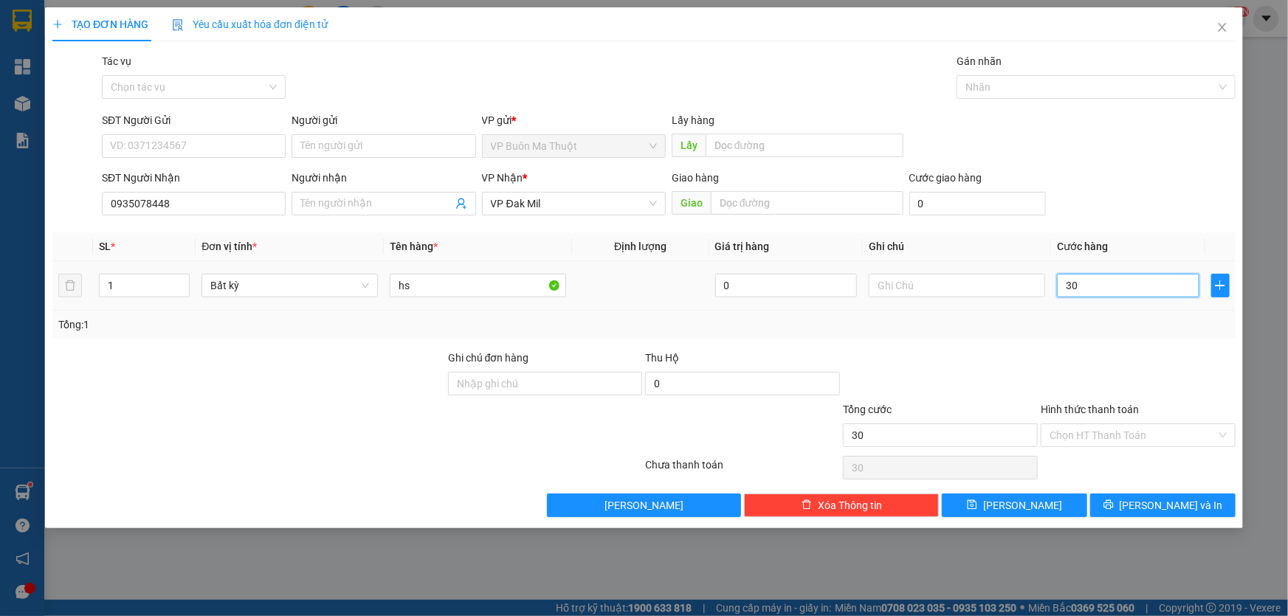
type input "300"
type input "3.000"
type input "30.000"
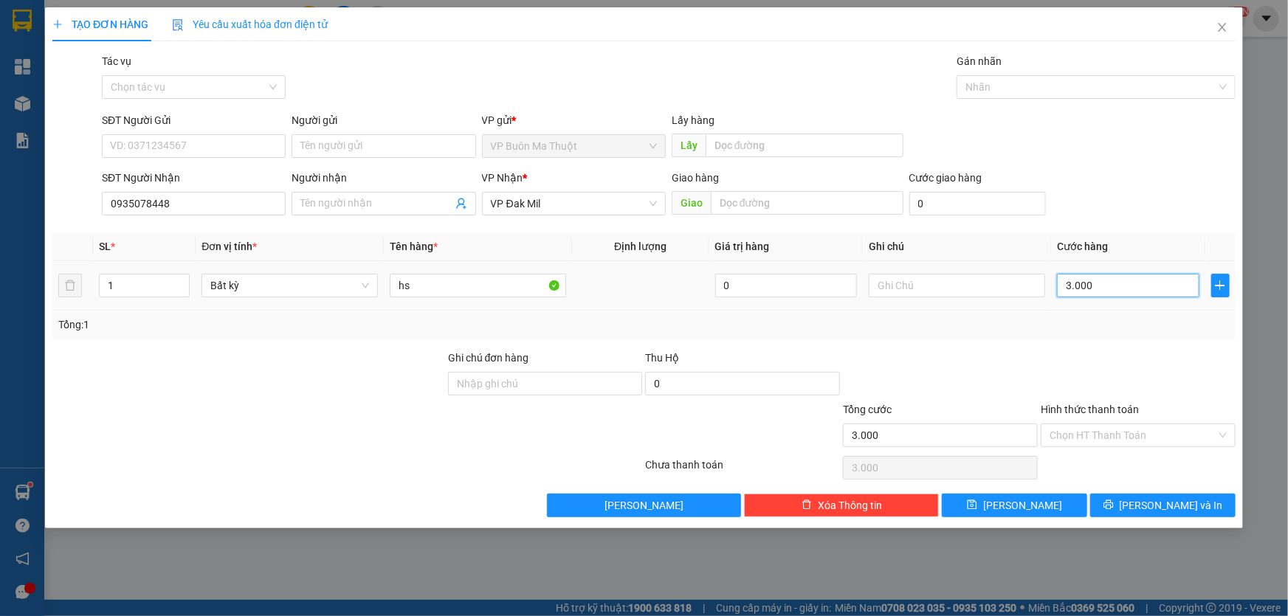
type input "30.000"
click at [1031, 505] on button "[PERSON_NAME]" at bounding box center [1014, 506] width 145 height 24
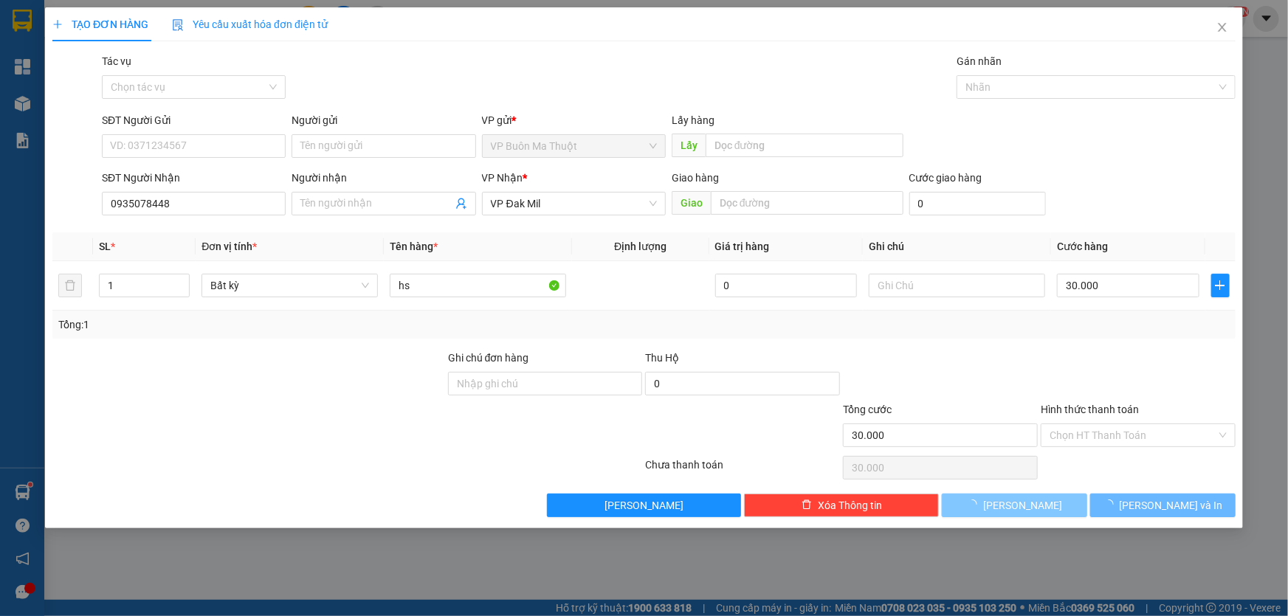
type input "0"
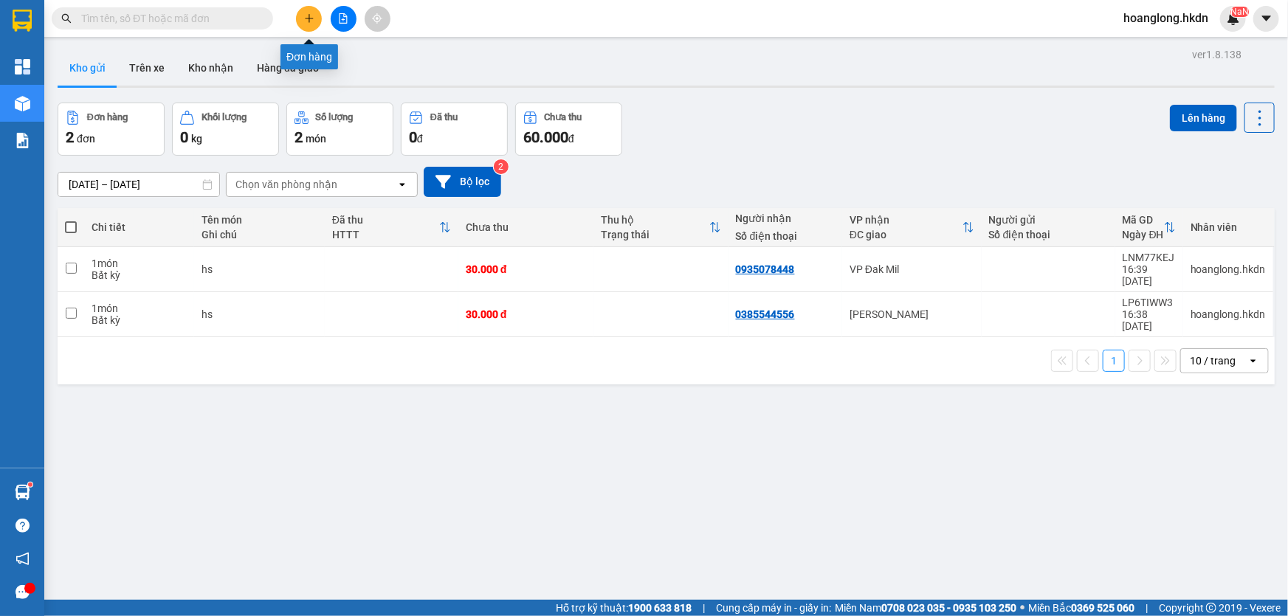
click at [314, 11] on button at bounding box center [309, 19] width 26 height 26
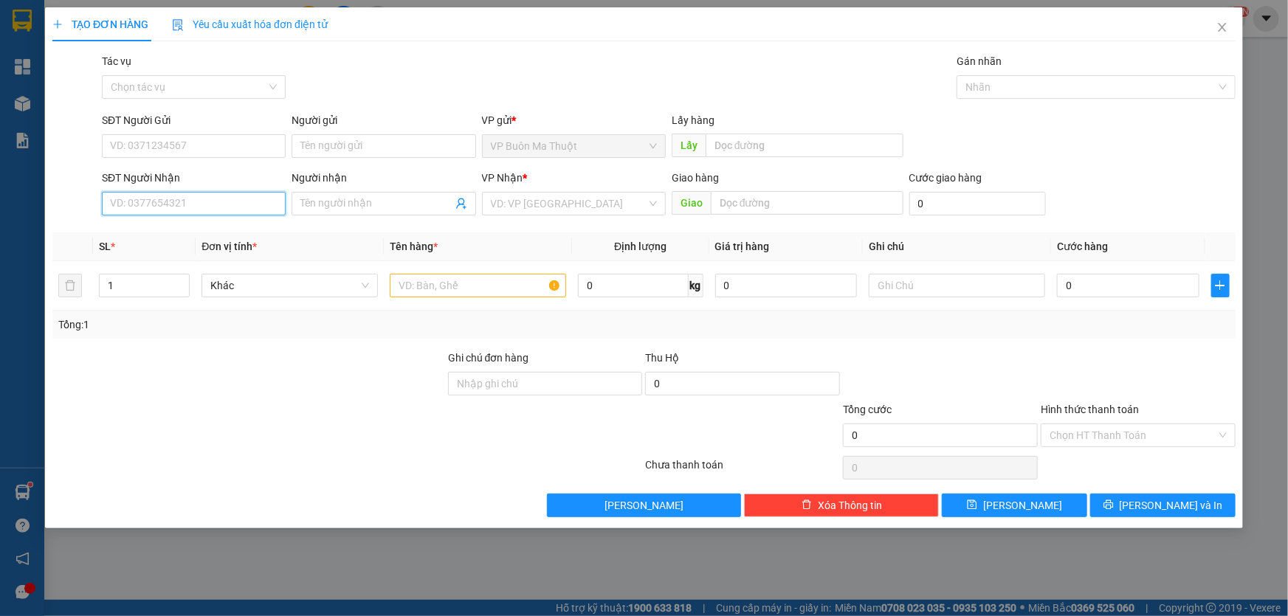
click at [244, 193] on input "SĐT Người Nhận" at bounding box center [194, 204] width 184 height 24
type input "0352490424"
click at [233, 235] on div "0352490424 - bhx 312" at bounding box center [194, 235] width 166 height 16
type input "bhx 312"
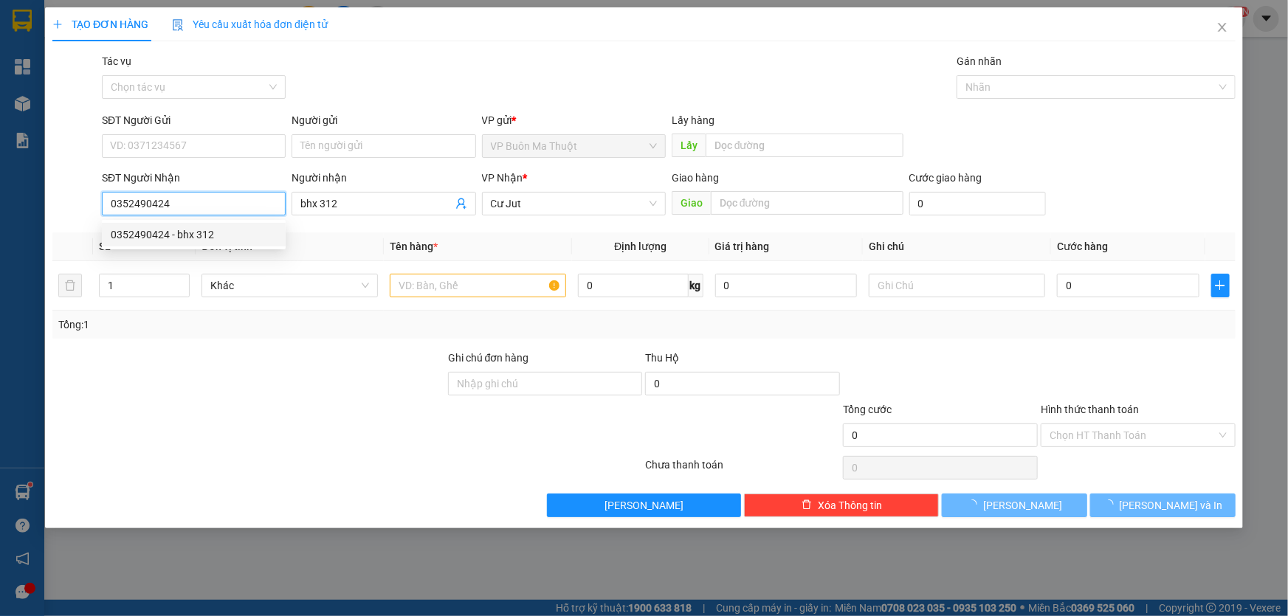
type input "30.000"
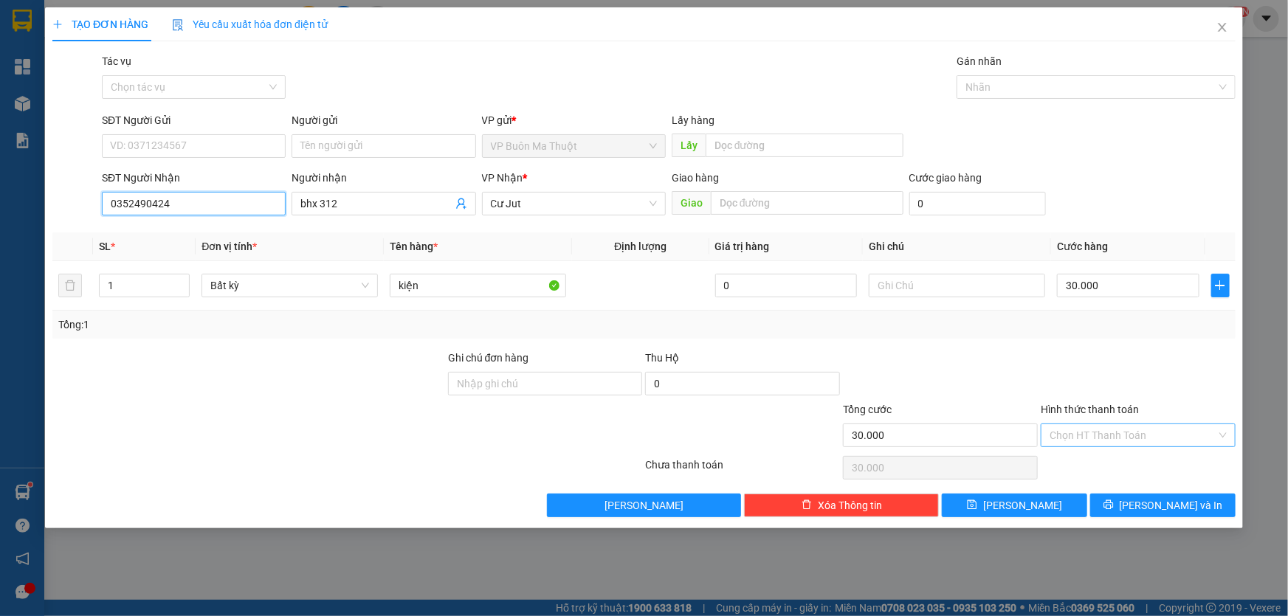
type input "0352490424"
click at [1117, 438] on input "Hình thức thanh toán" at bounding box center [1132, 435] width 167 height 22
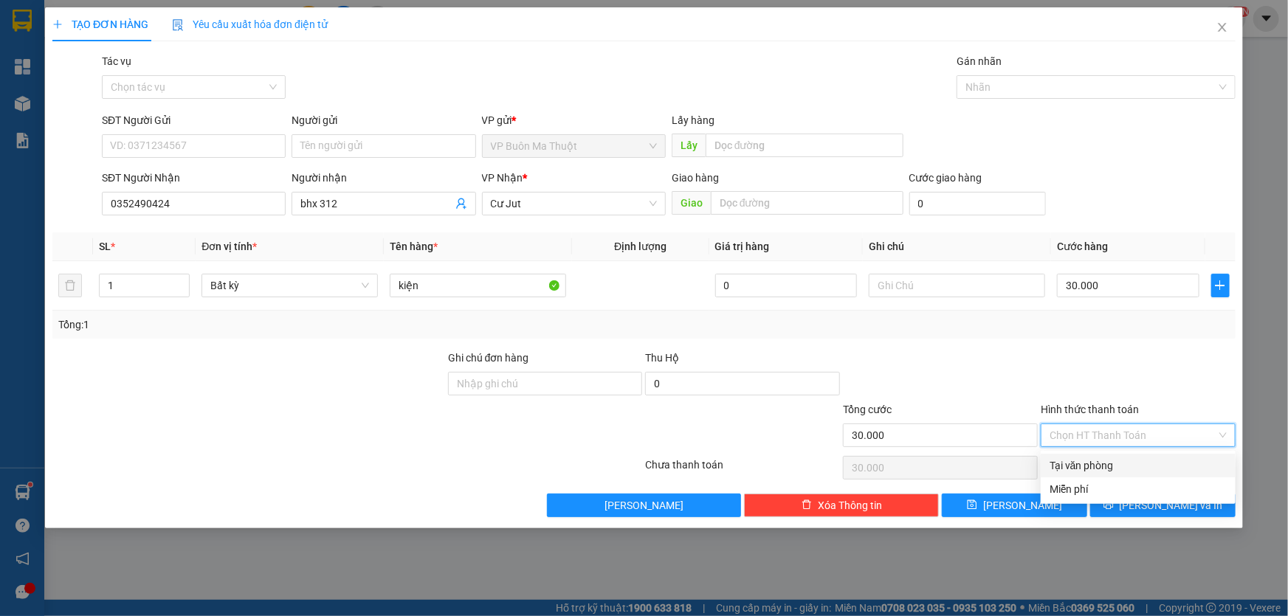
click at [1089, 464] on div "Tại văn phòng" at bounding box center [1137, 465] width 177 height 16
type input "0"
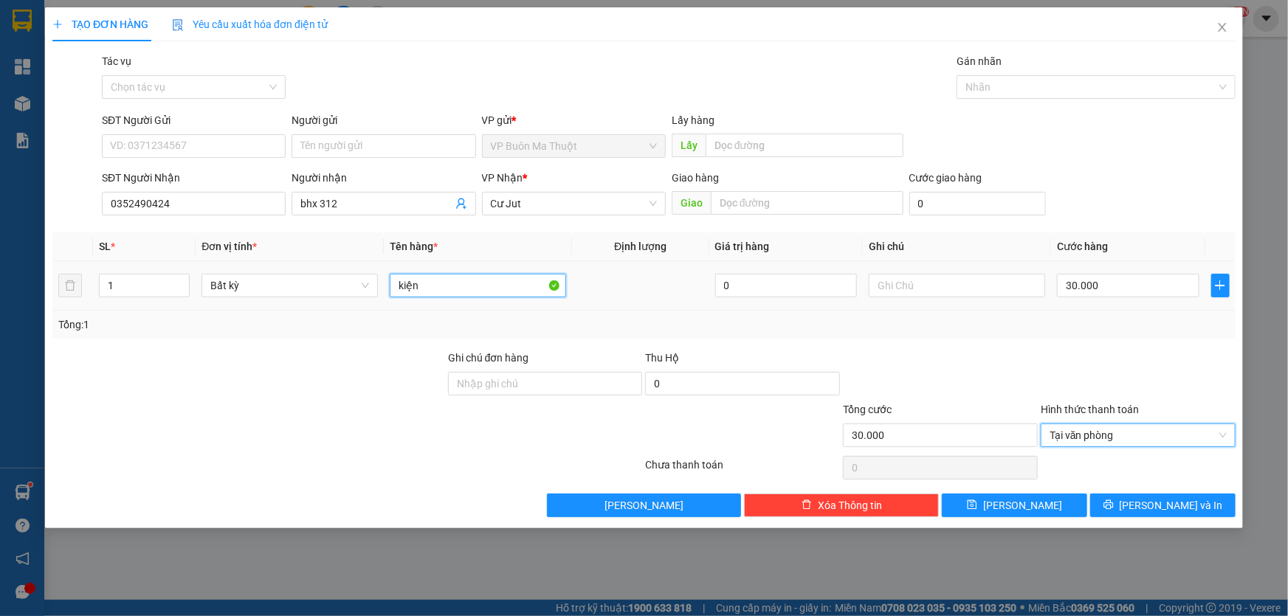
click at [523, 283] on input "kiện" at bounding box center [478, 286] width 176 height 24
type input "kiện ckcty"
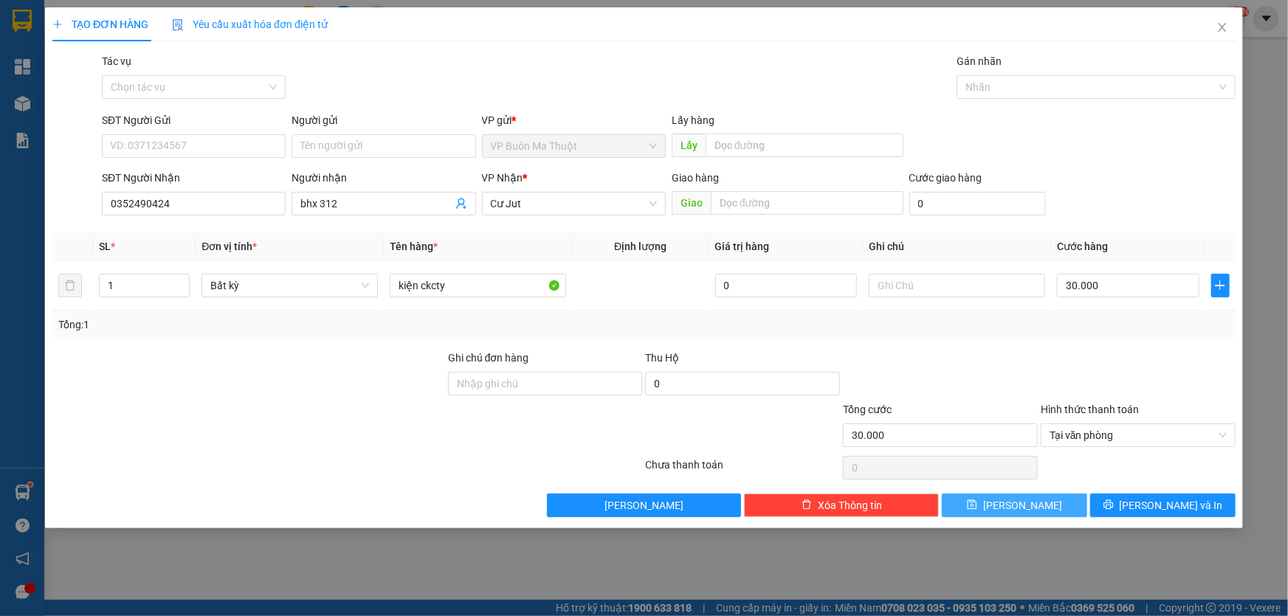
click at [977, 509] on icon "save" at bounding box center [972, 505] width 10 height 10
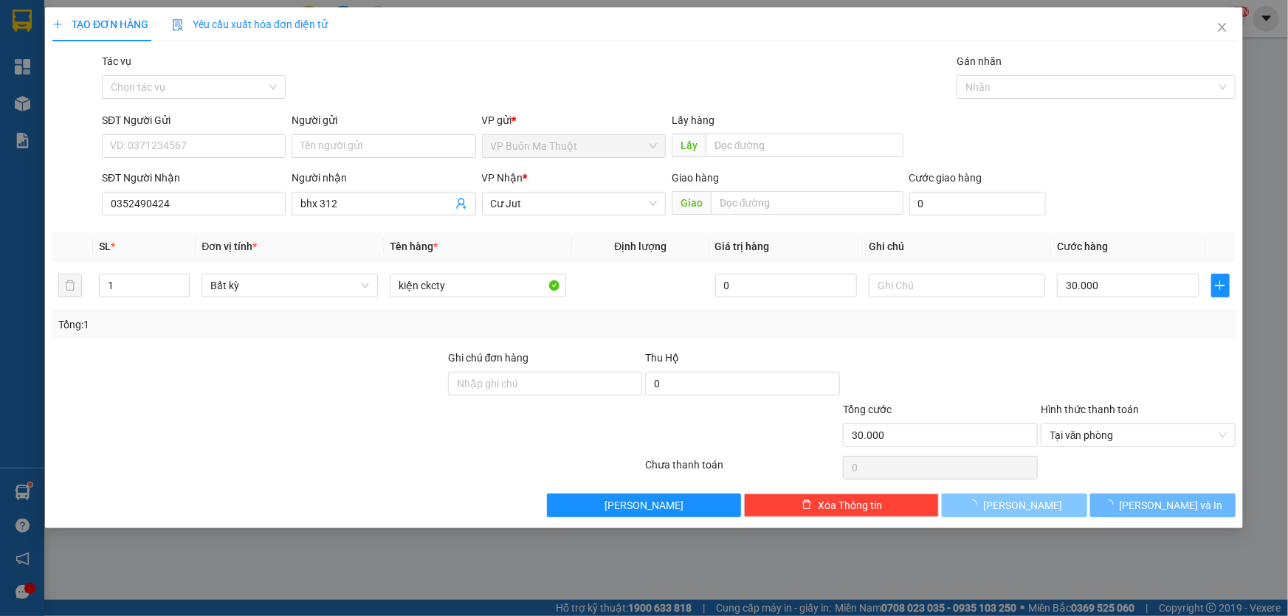
type input "0"
